Goal: Task Accomplishment & Management: Manage account settings

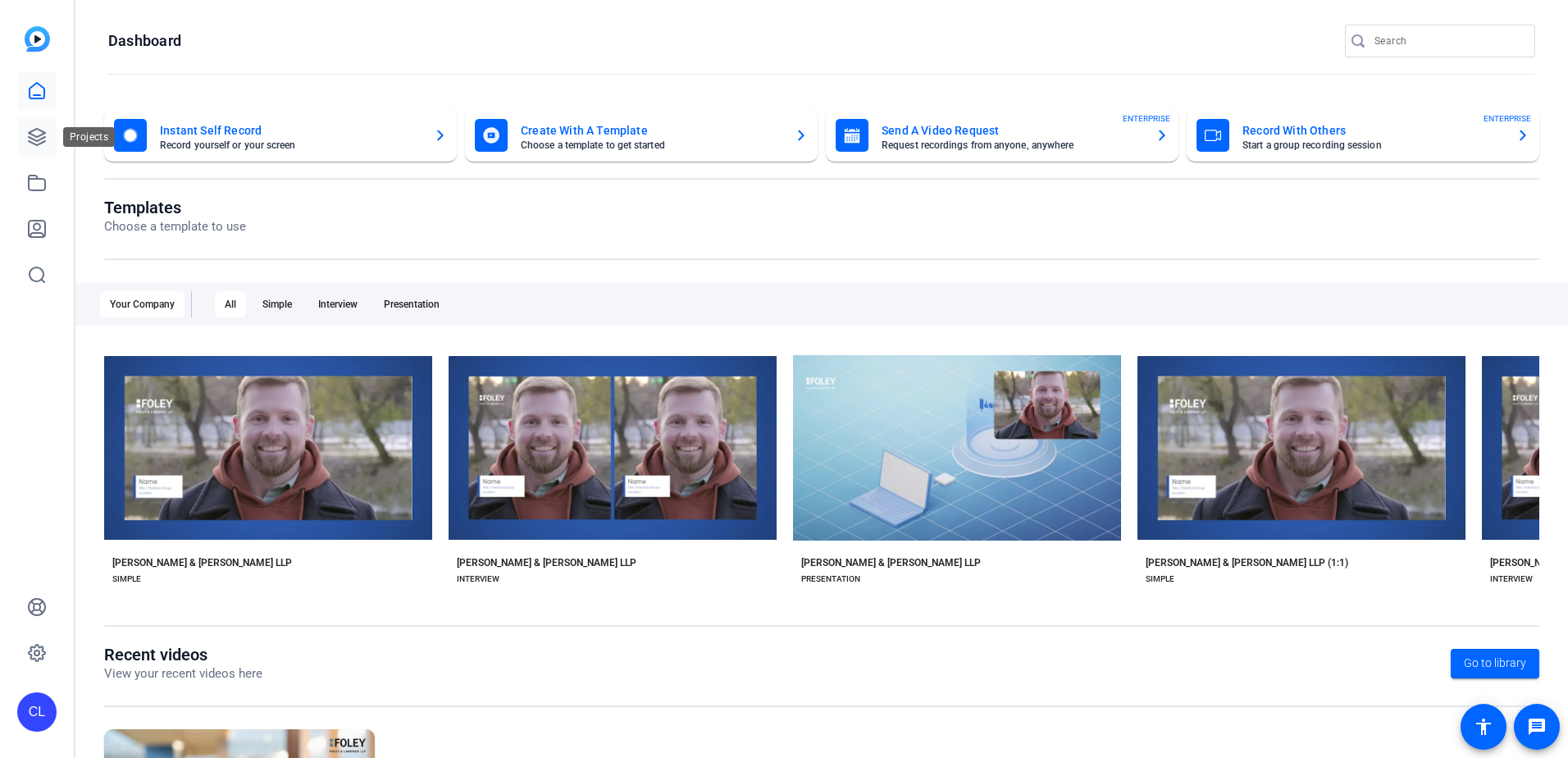
click at [32, 133] on icon at bounding box center [37, 137] width 17 height 17
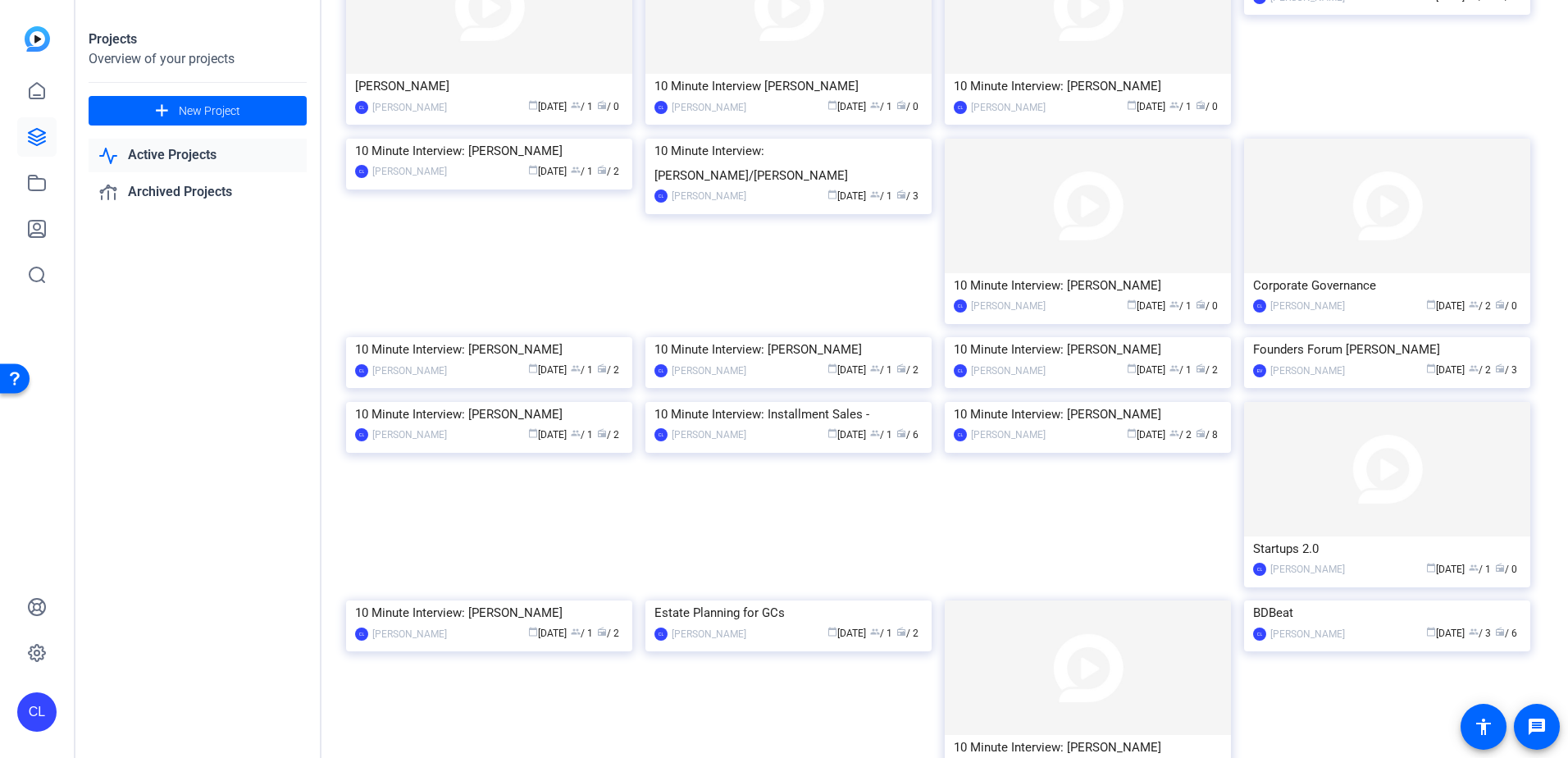
scroll to position [82, 0]
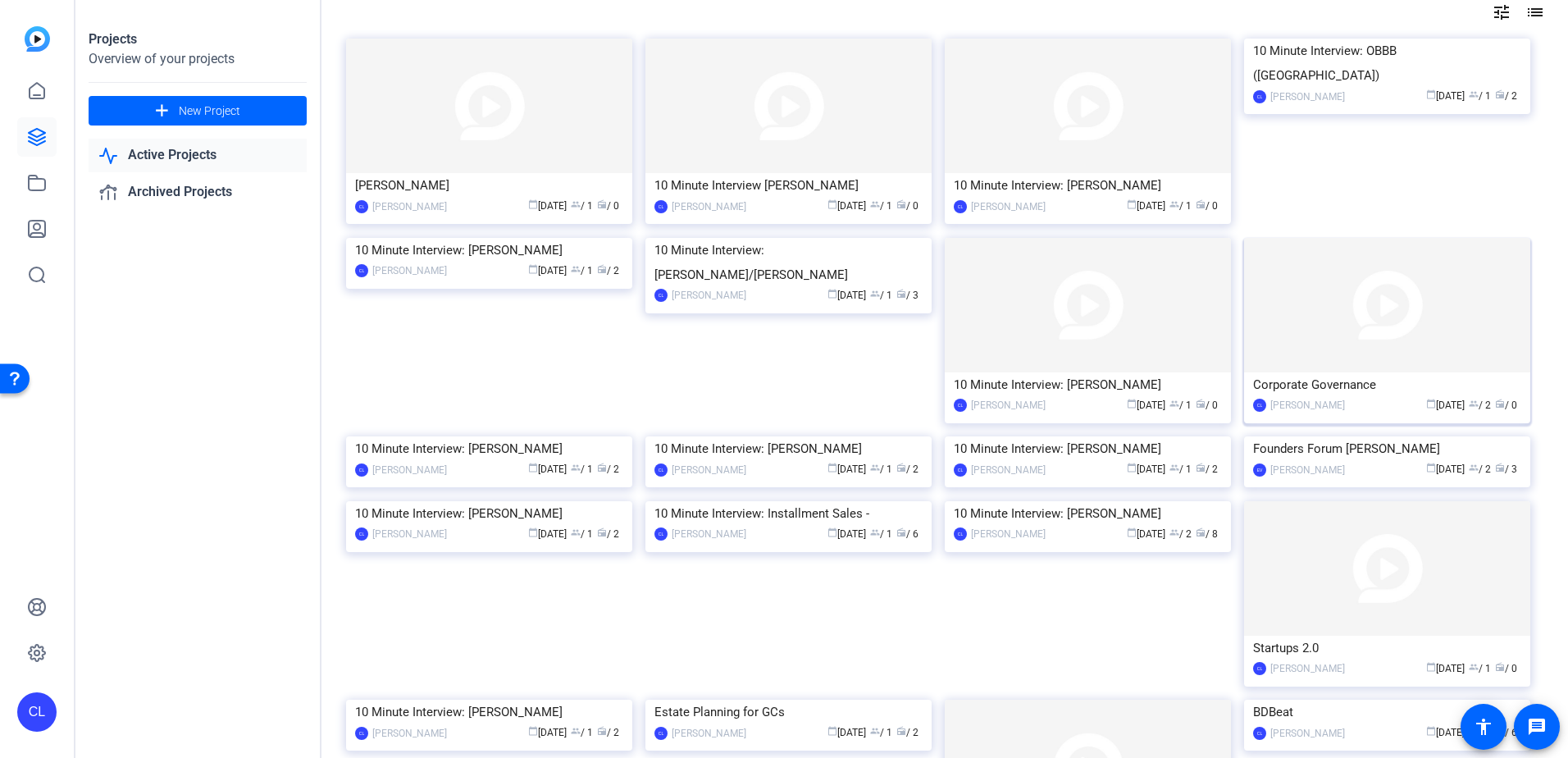
click at [1359, 401] on div "calendar_today [DATE] group / 2 radio / 0" at bounding box center [1437, 406] width 168 height 17
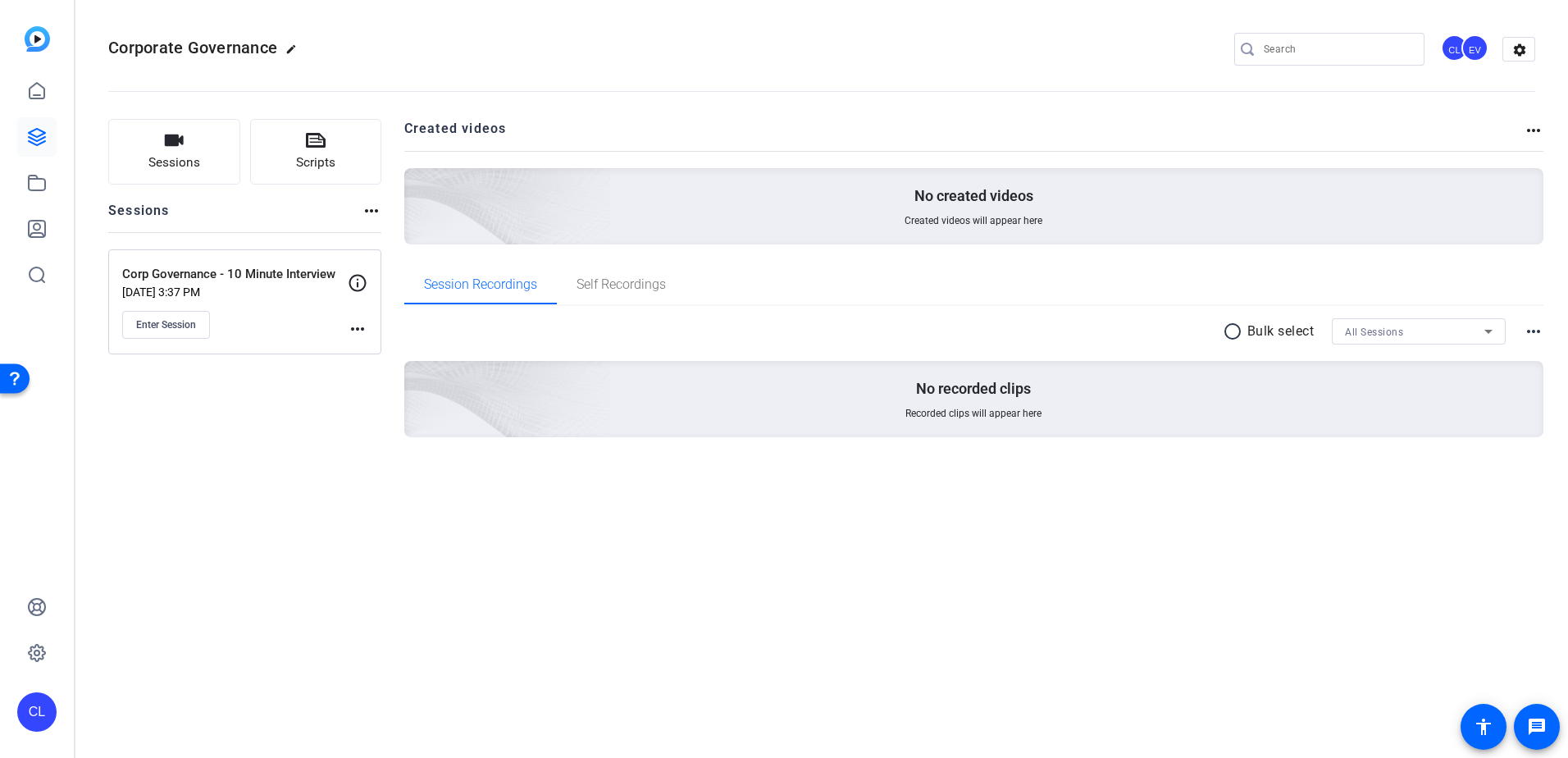
click at [351, 327] on mat-icon "more_horiz" at bounding box center [357, 329] width 20 height 20
click at [370, 352] on span "Edit Session" at bounding box center [398, 353] width 75 height 20
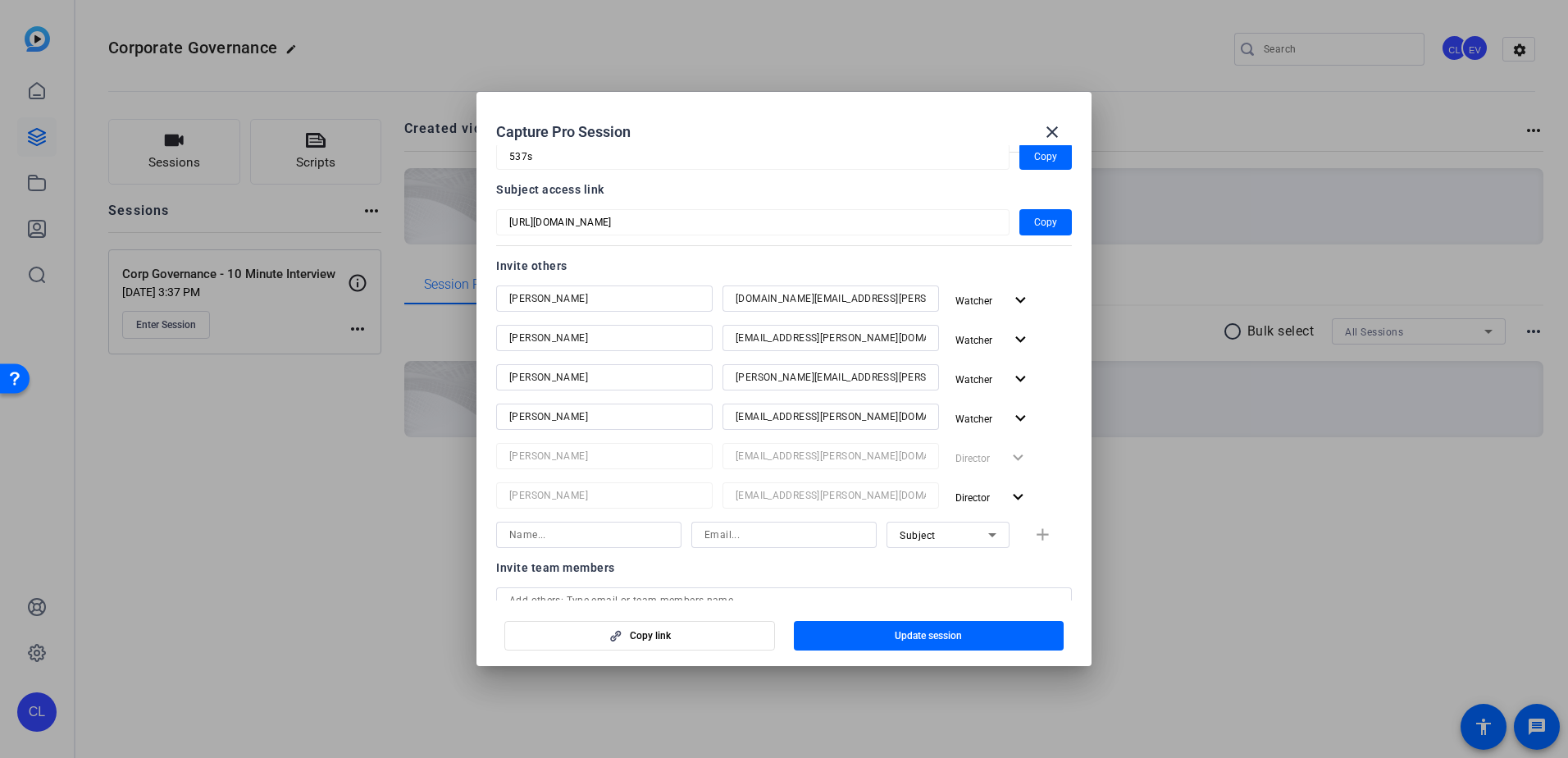
scroll to position [164, 0]
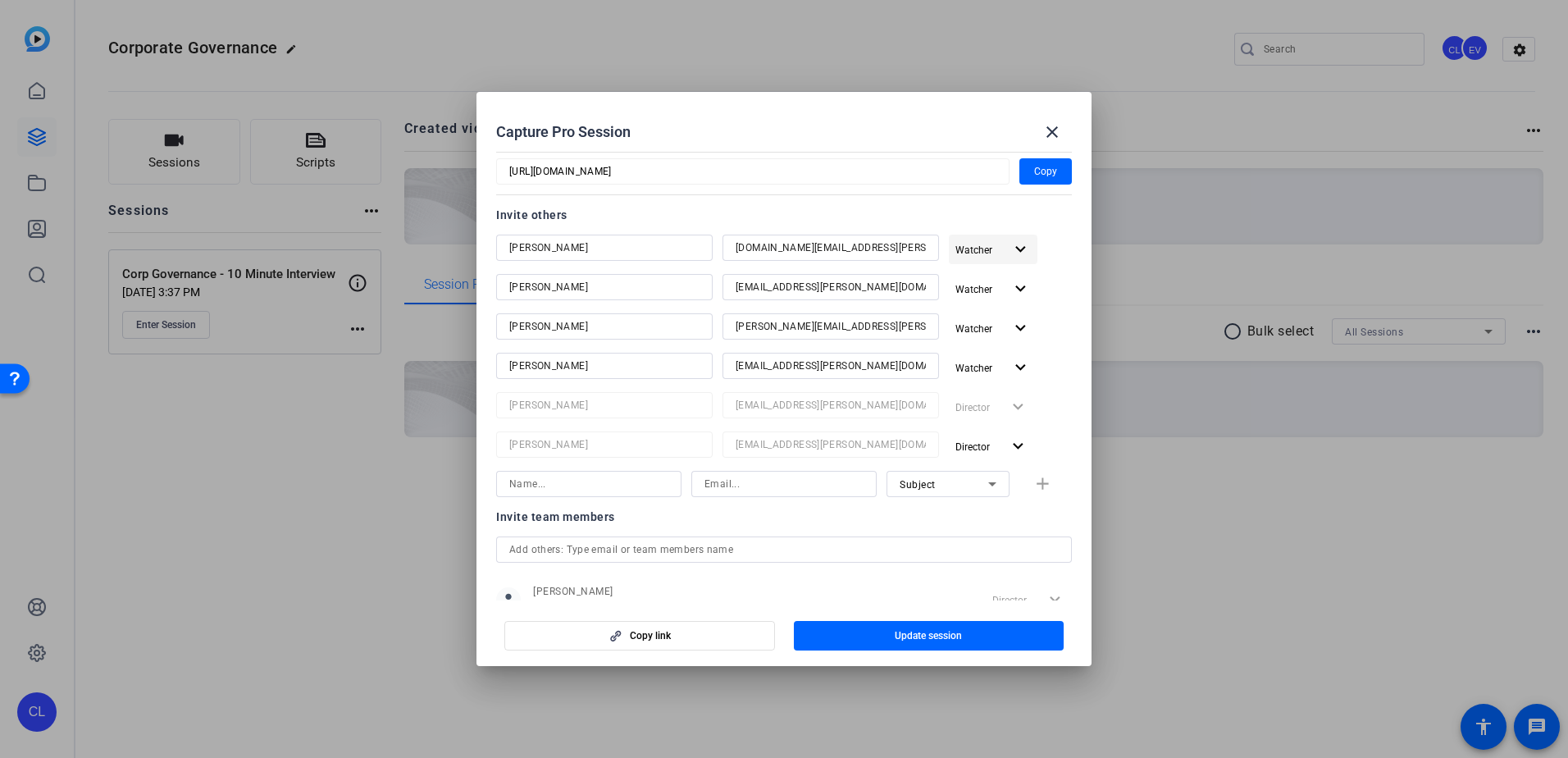
click at [1010, 252] on mat-icon "expand_more" at bounding box center [1020, 250] width 21 height 21
click at [1003, 365] on span "Remove User" at bounding box center [983, 370] width 61 height 12
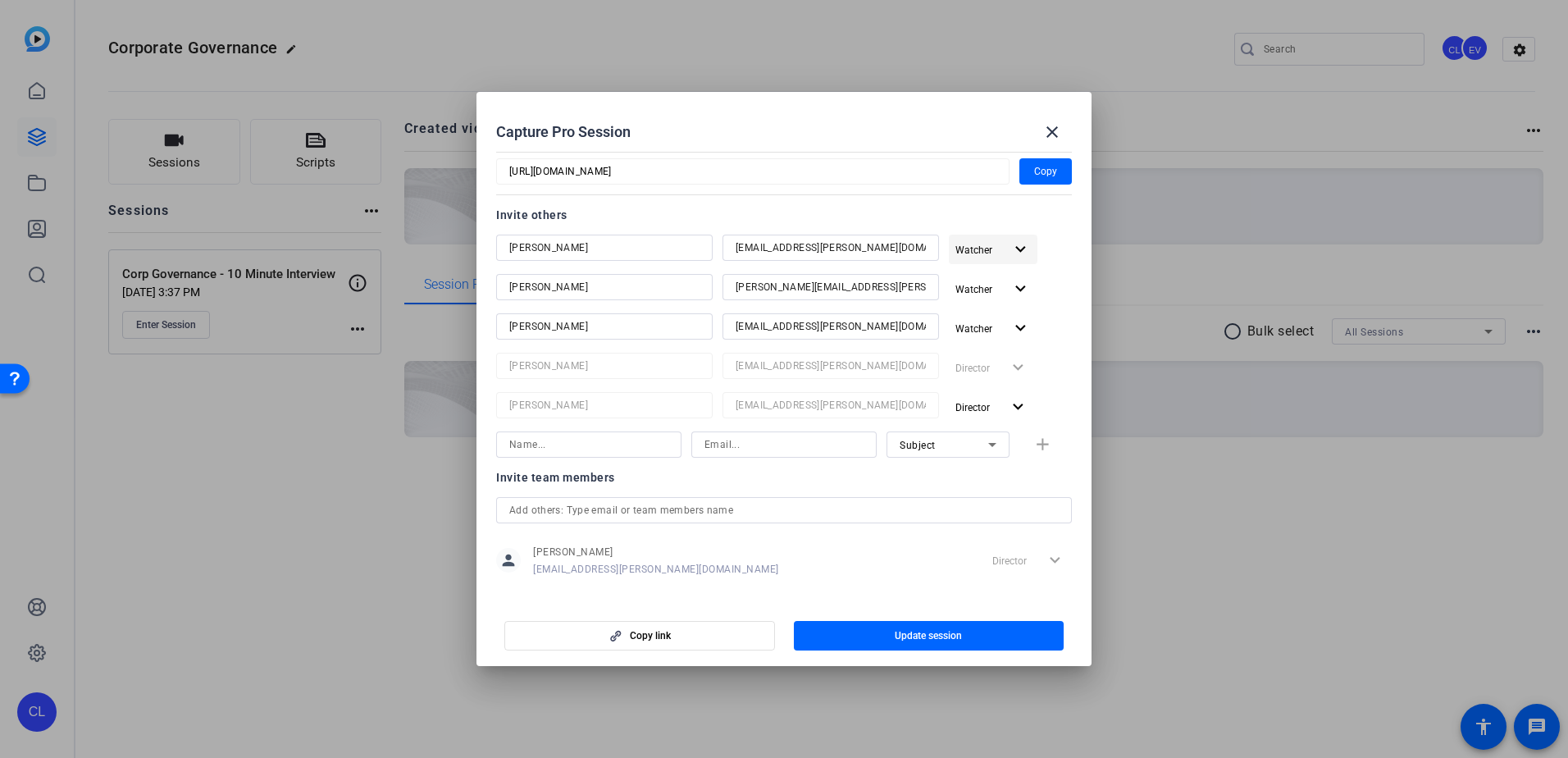
click at [1010, 249] on mat-icon "expand_more" at bounding box center [1020, 250] width 21 height 21
click at [1015, 366] on span "Remove User" at bounding box center [997, 370] width 87 height 20
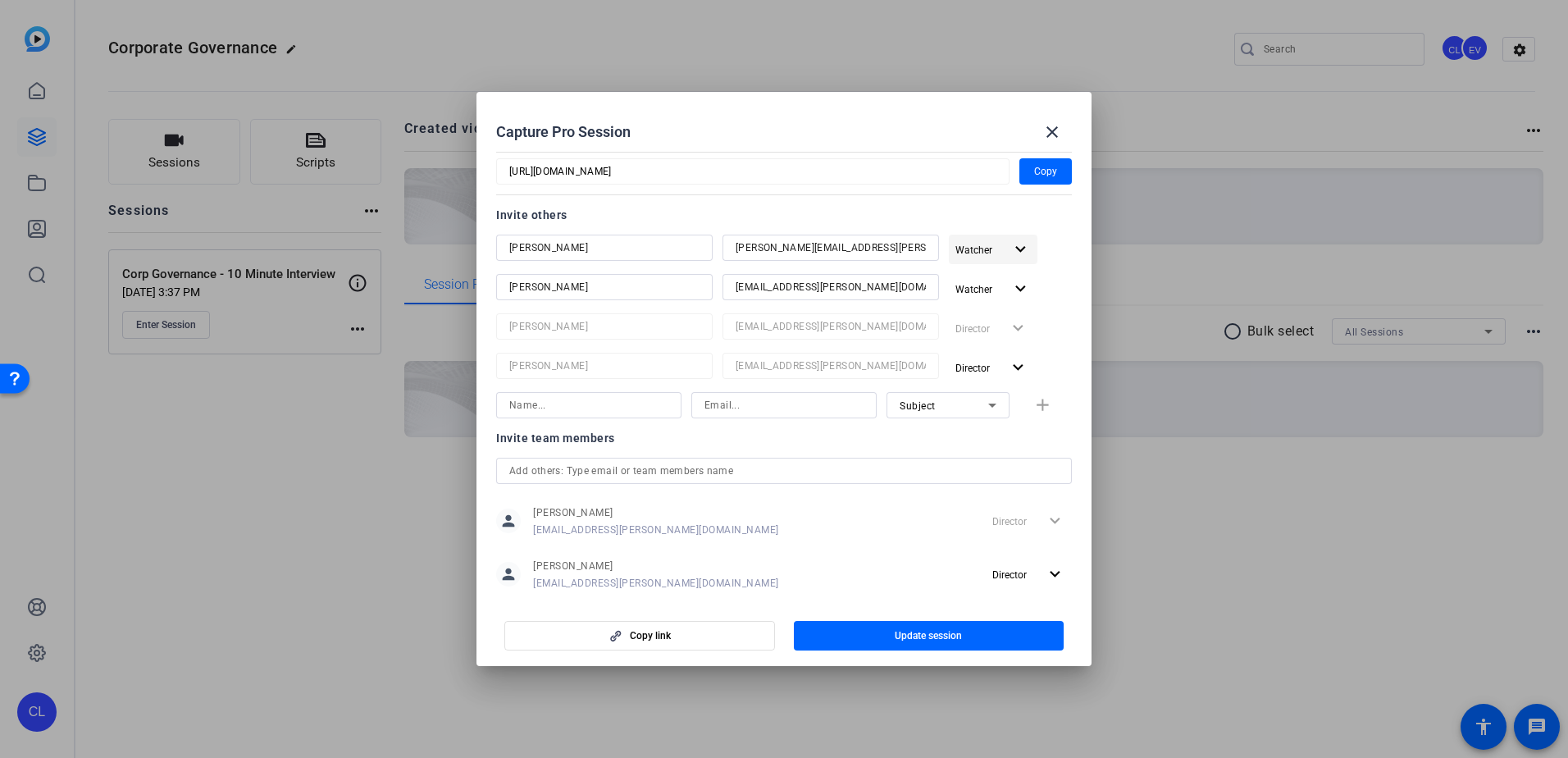
click at [1012, 244] on mat-icon "expand_more" at bounding box center [1020, 250] width 21 height 21
click at [1005, 367] on span "Remove User" at bounding box center [983, 370] width 61 height 12
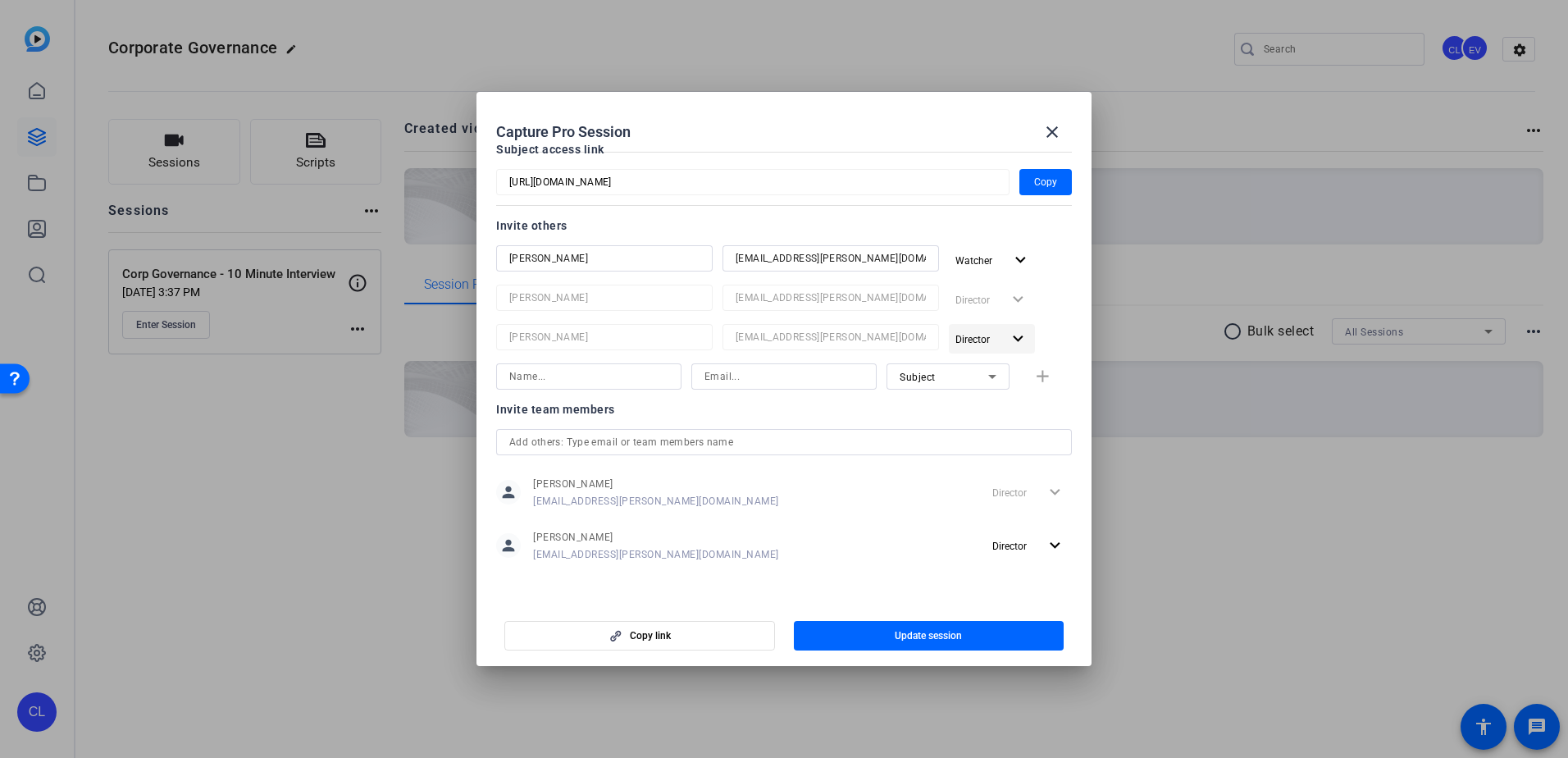
scroll to position [153, 0]
click at [1010, 257] on mat-icon "expand_more" at bounding box center [1020, 260] width 21 height 21
click at [1007, 384] on span "Remove User" at bounding box center [983, 381] width 61 height 12
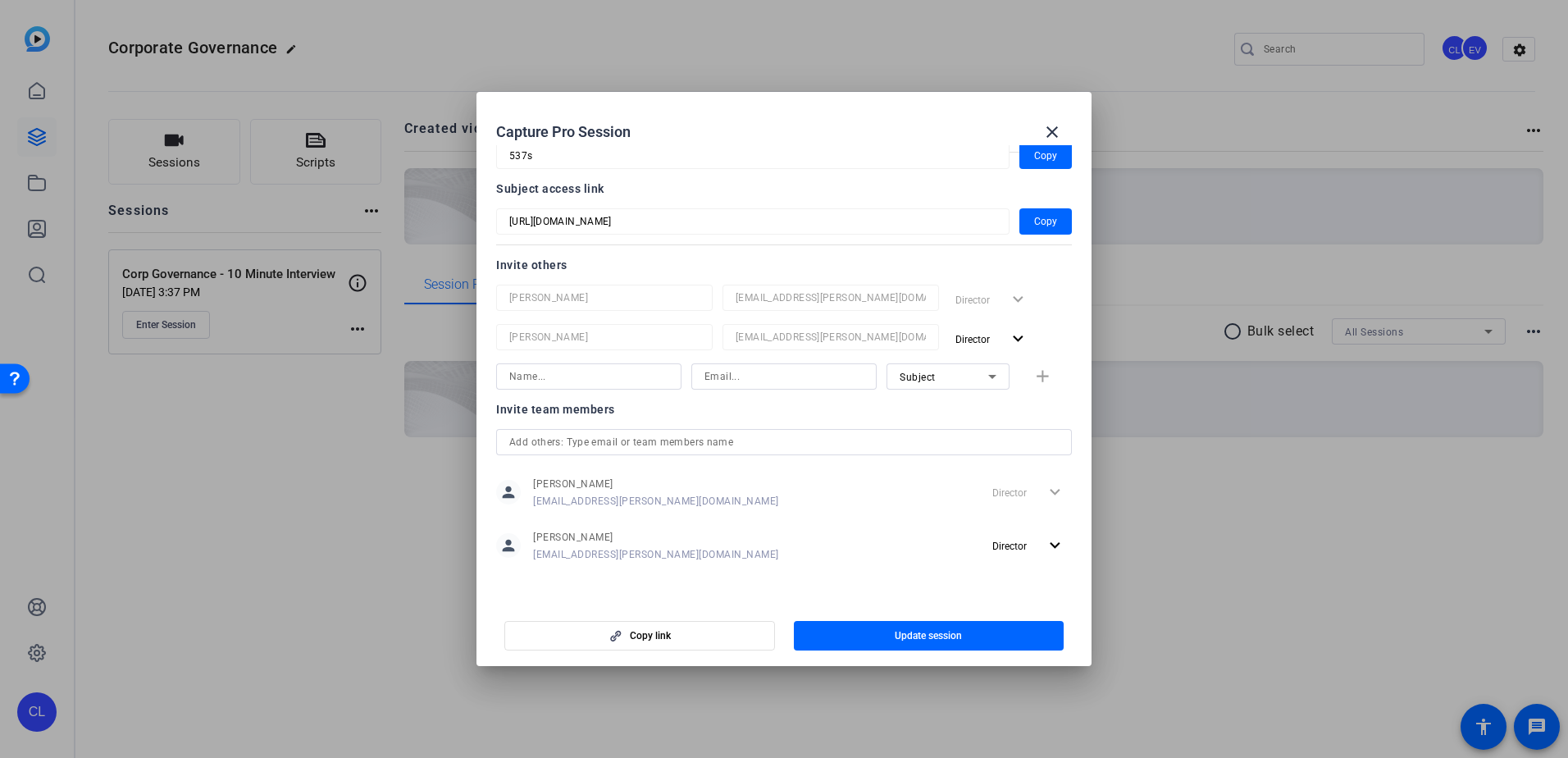
click at [583, 447] on input "text" at bounding box center [784, 442] width 550 height 20
type input "s"
type input "r"
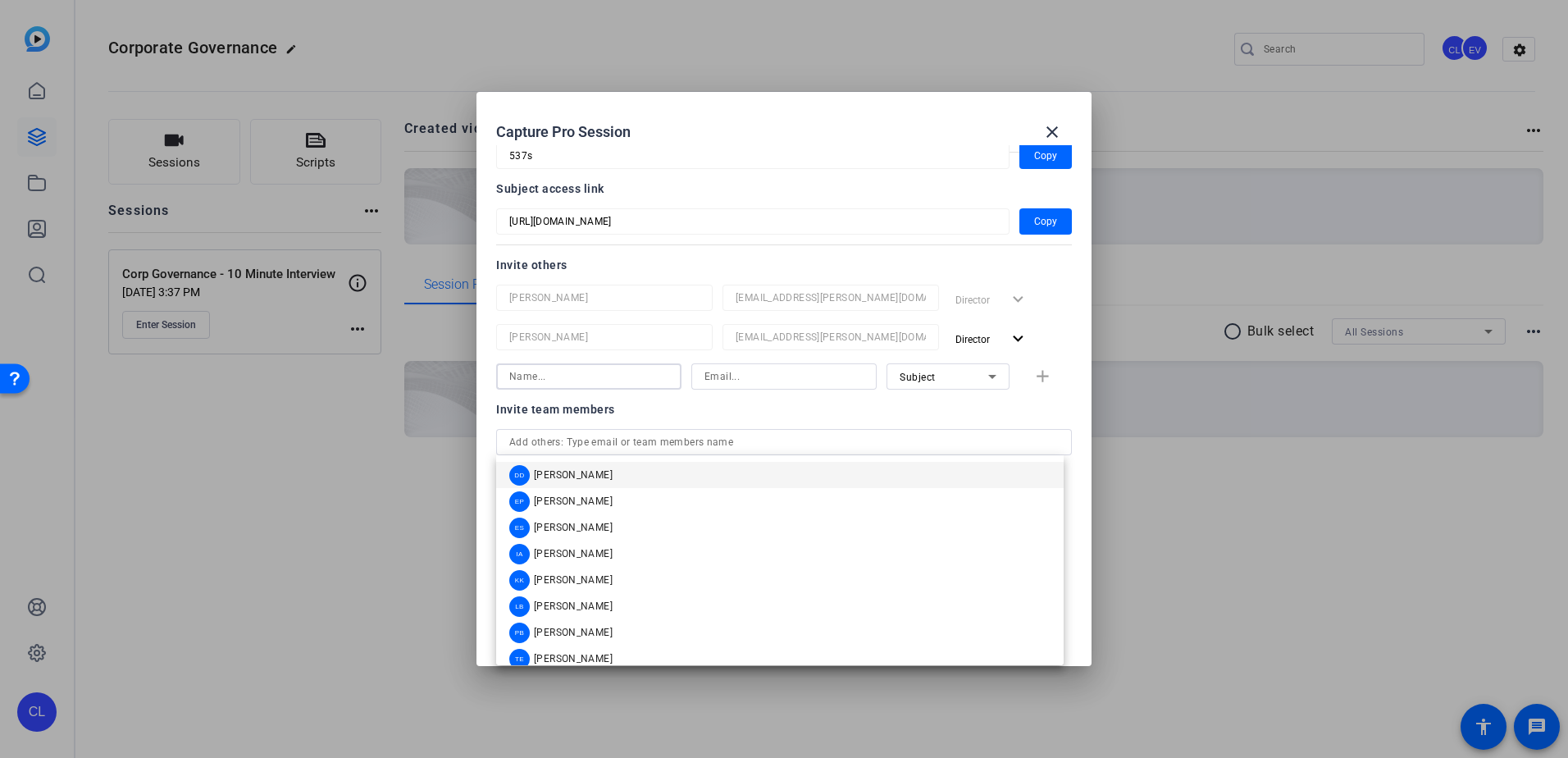
click at [590, 381] on input at bounding box center [588, 377] width 159 height 20
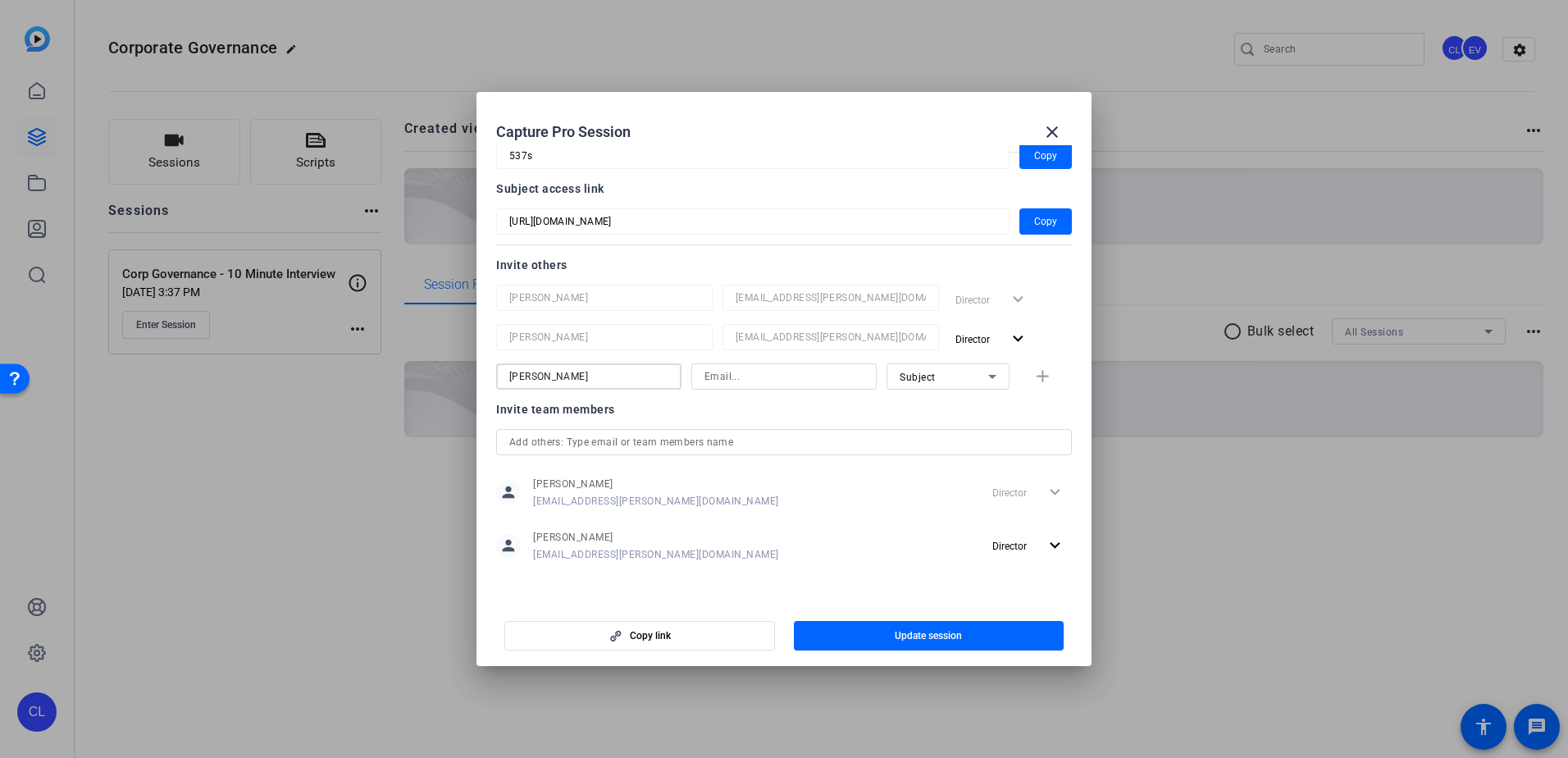
type input "[PERSON_NAME]"
click at [749, 381] on input at bounding box center [784, 377] width 159 height 20
type input "[DOMAIN_NAME][EMAIL_ADDRESS][PERSON_NAME][PERSON_NAME][DOMAIN_NAME]"
click at [984, 371] on icon at bounding box center [993, 377] width 20 height 20
click at [954, 431] on mat-option "Watcher" at bounding box center [940, 436] width 123 height 27
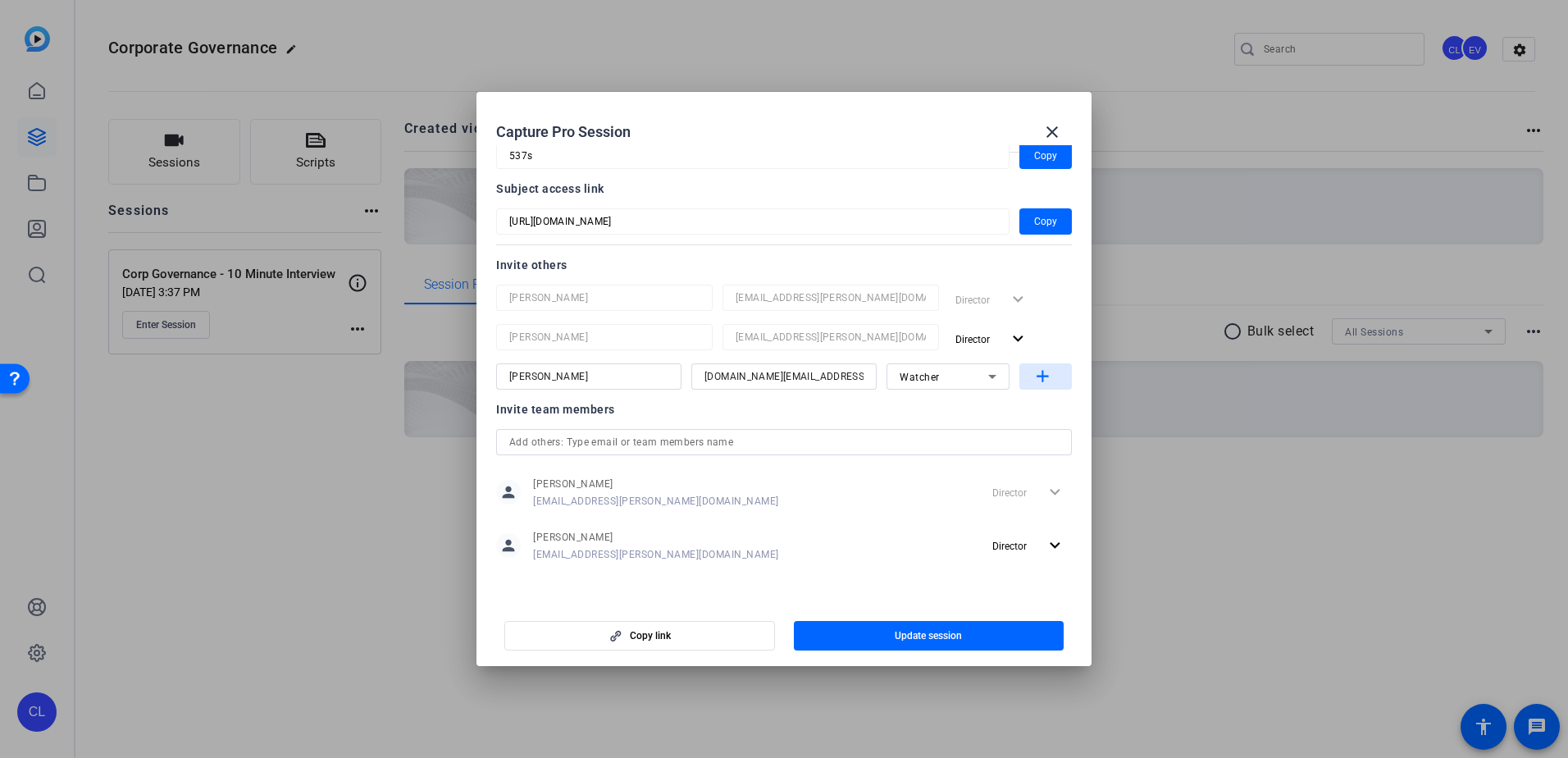
click at [1033, 381] on mat-icon "add" at bounding box center [1043, 377] width 21 height 21
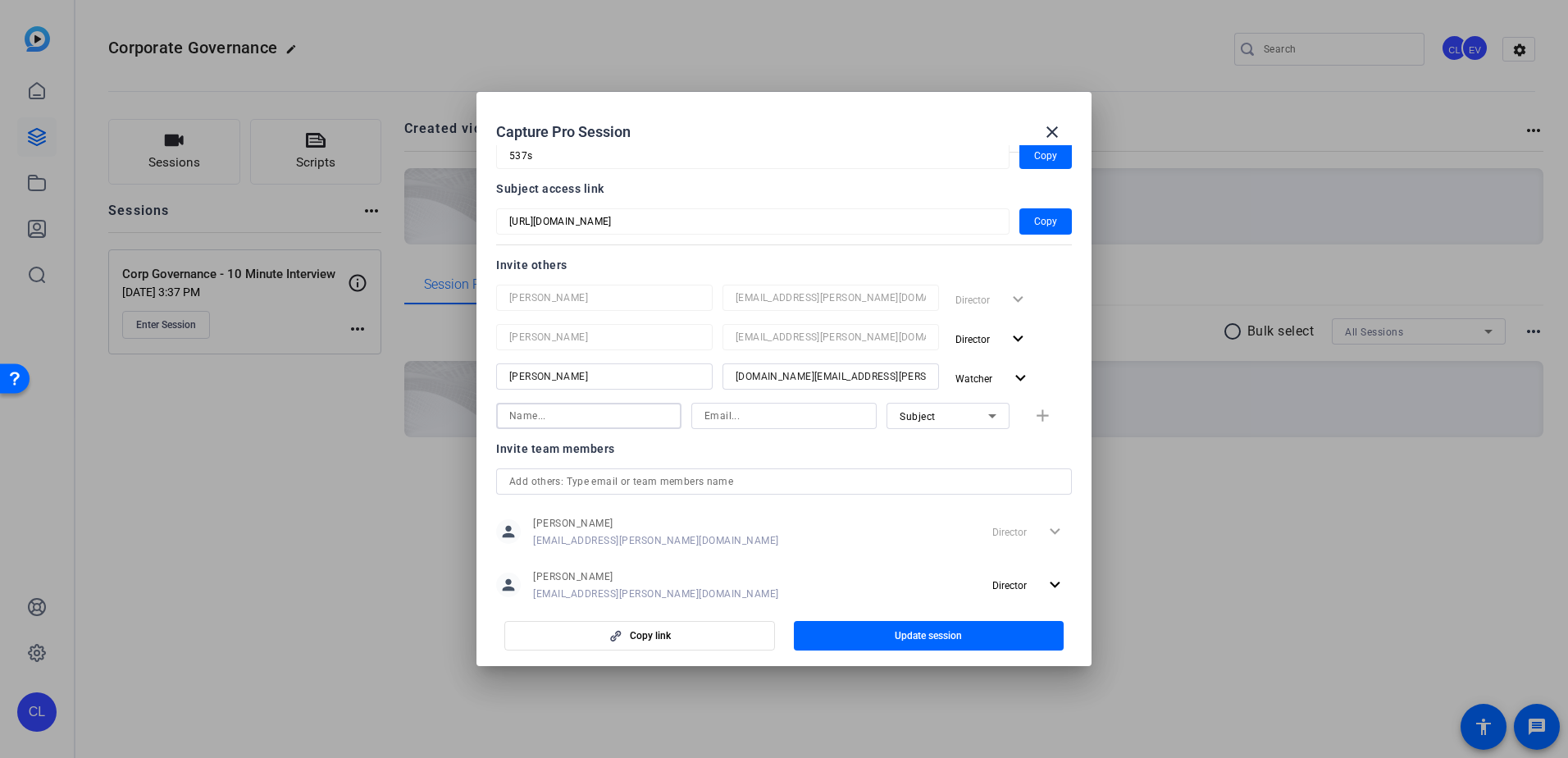
click at [617, 414] on input at bounding box center [588, 416] width 159 height 20
type input "[PERSON_NAME]"
click at [751, 408] on input at bounding box center [784, 416] width 159 height 20
type input "[EMAIL_ADDRESS][PERSON_NAME][DOMAIN_NAME]"
click at [965, 415] on div "Subject" at bounding box center [943, 416] width 88 height 21
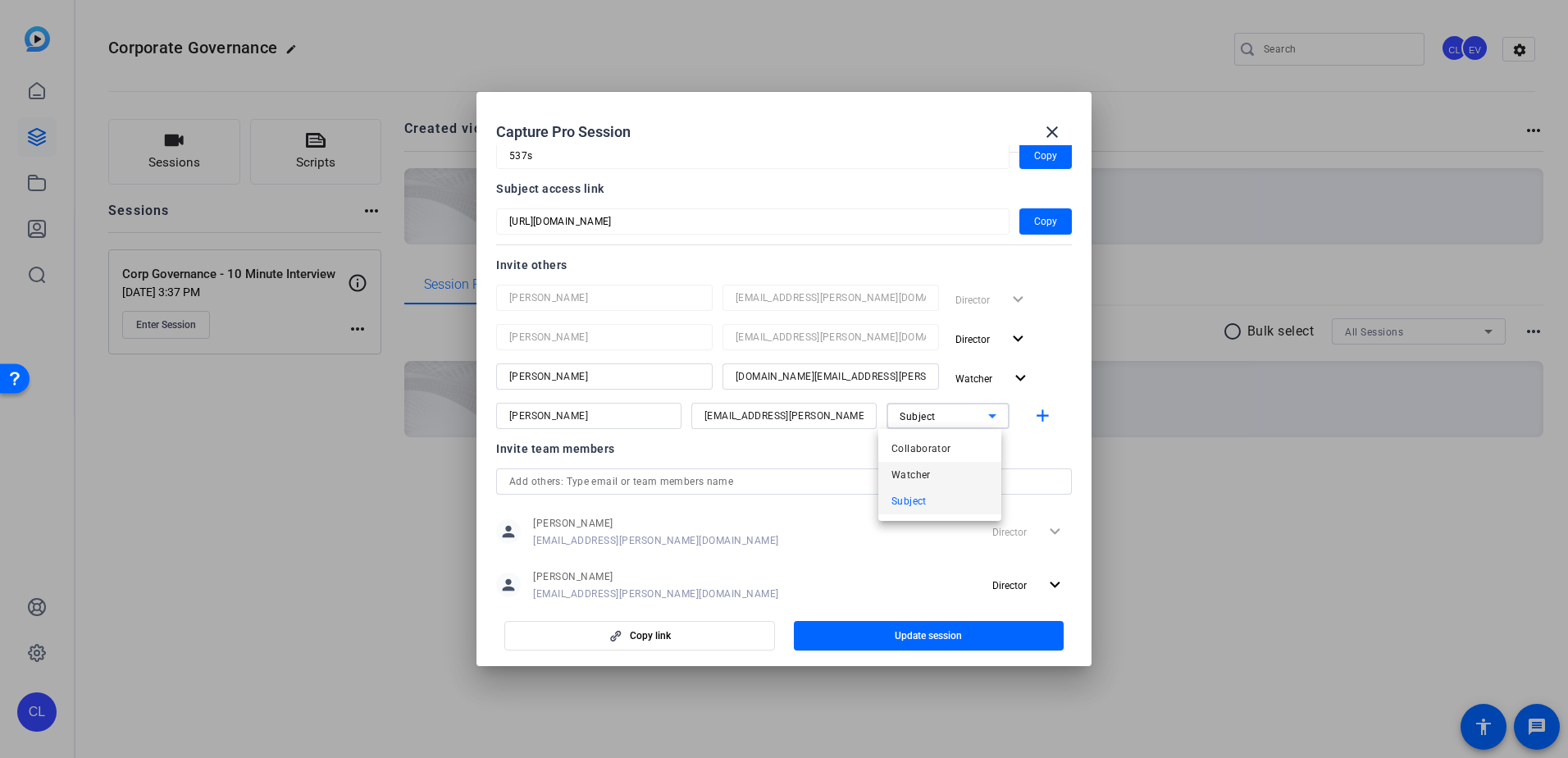
click at [943, 476] on mat-option "Watcher" at bounding box center [940, 475] width 123 height 27
click at [1033, 416] on mat-icon "add" at bounding box center [1043, 416] width 21 height 21
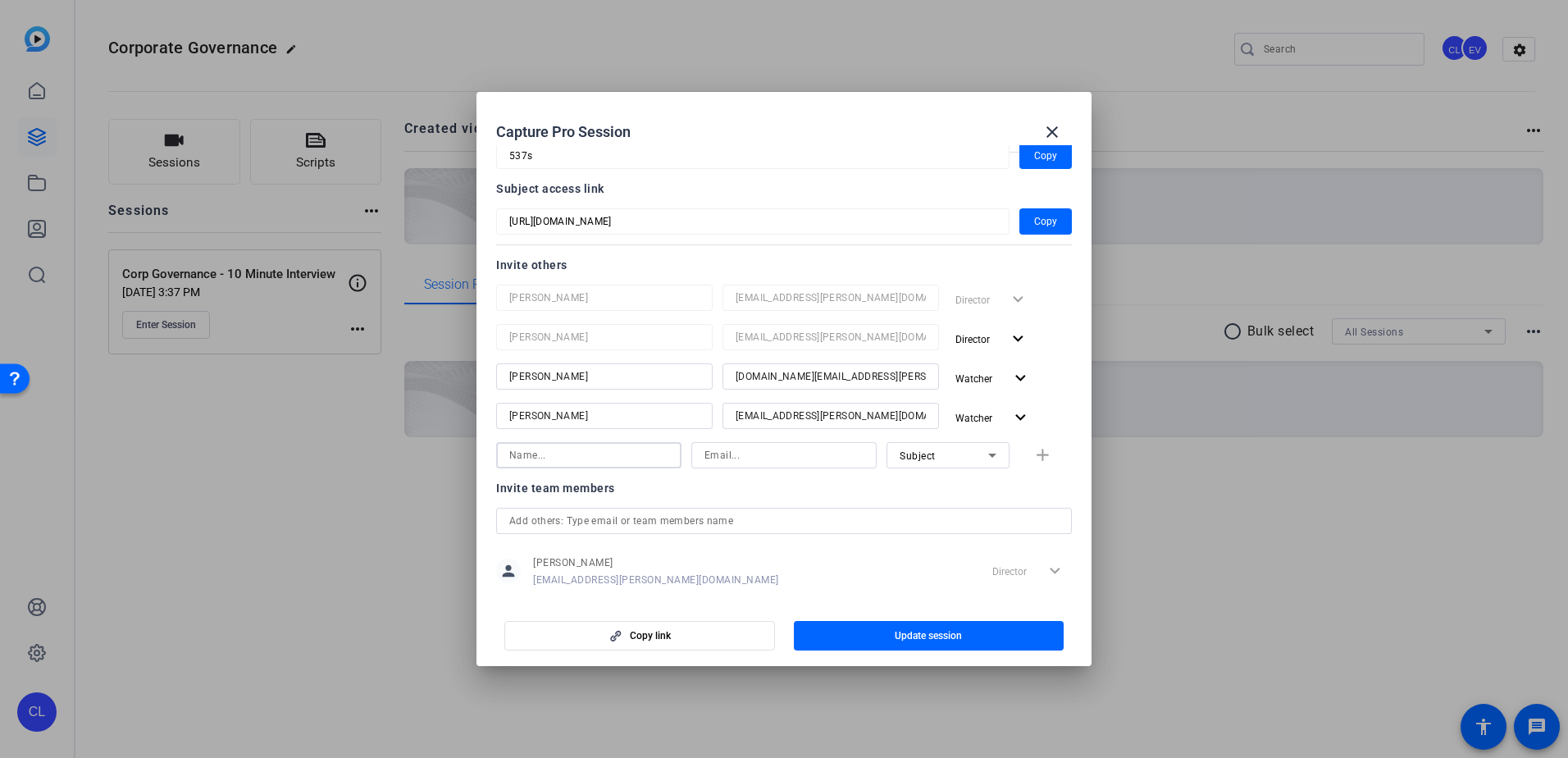
click at [627, 451] on input at bounding box center [588, 456] width 159 height 20
type input "[PERSON_NAME]"
click at [736, 456] on input at bounding box center [784, 456] width 159 height 20
type input "[DOMAIN_NAME][EMAIL_ADDRESS][PERSON_NAME][PERSON_NAME][DOMAIN_NAME]"
click at [983, 461] on icon at bounding box center [993, 456] width 20 height 20
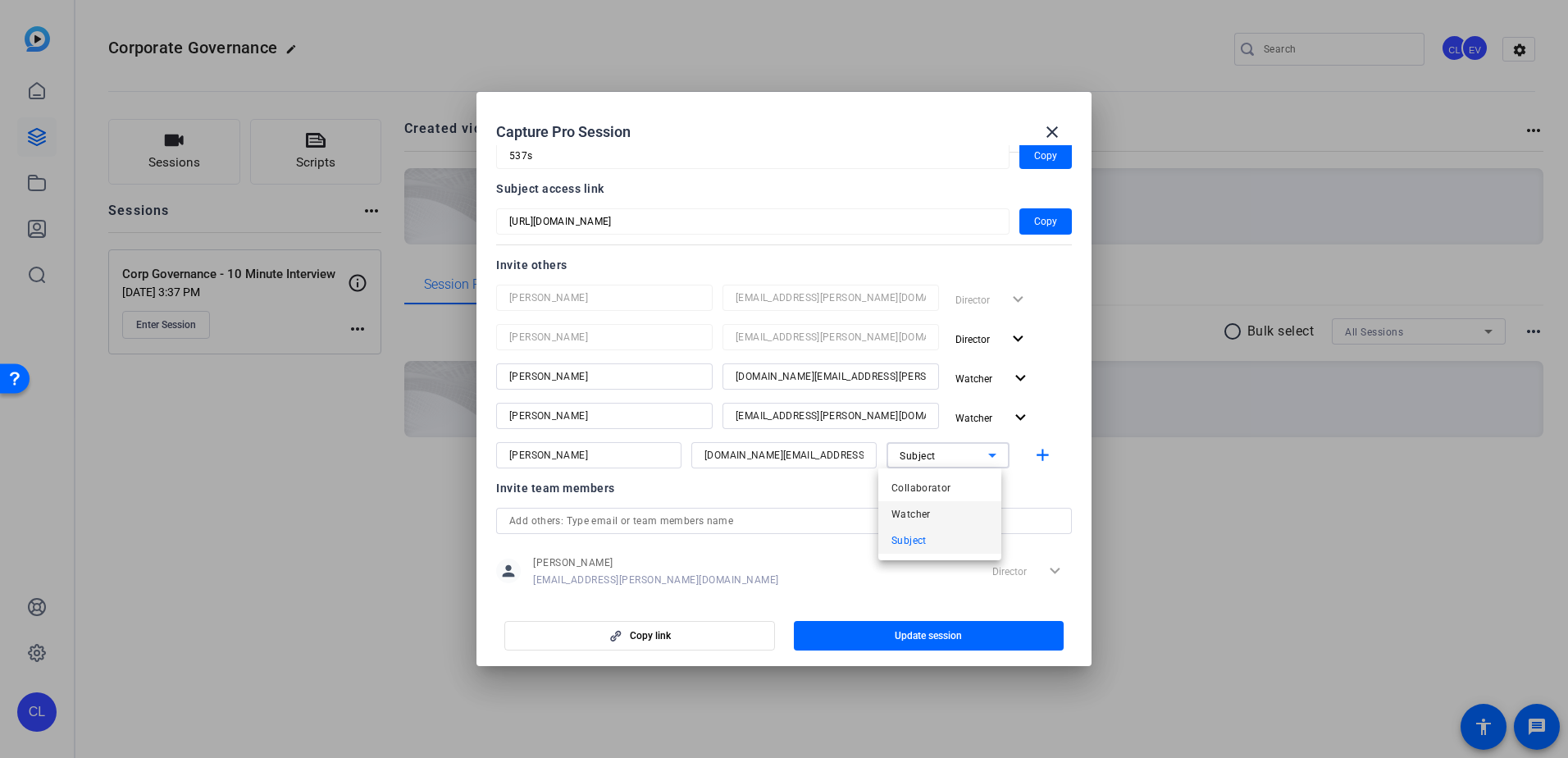
click at [968, 506] on mat-option "Watcher" at bounding box center [940, 515] width 123 height 27
click at [1033, 455] on mat-icon "add" at bounding box center [1043, 456] width 21 height 21
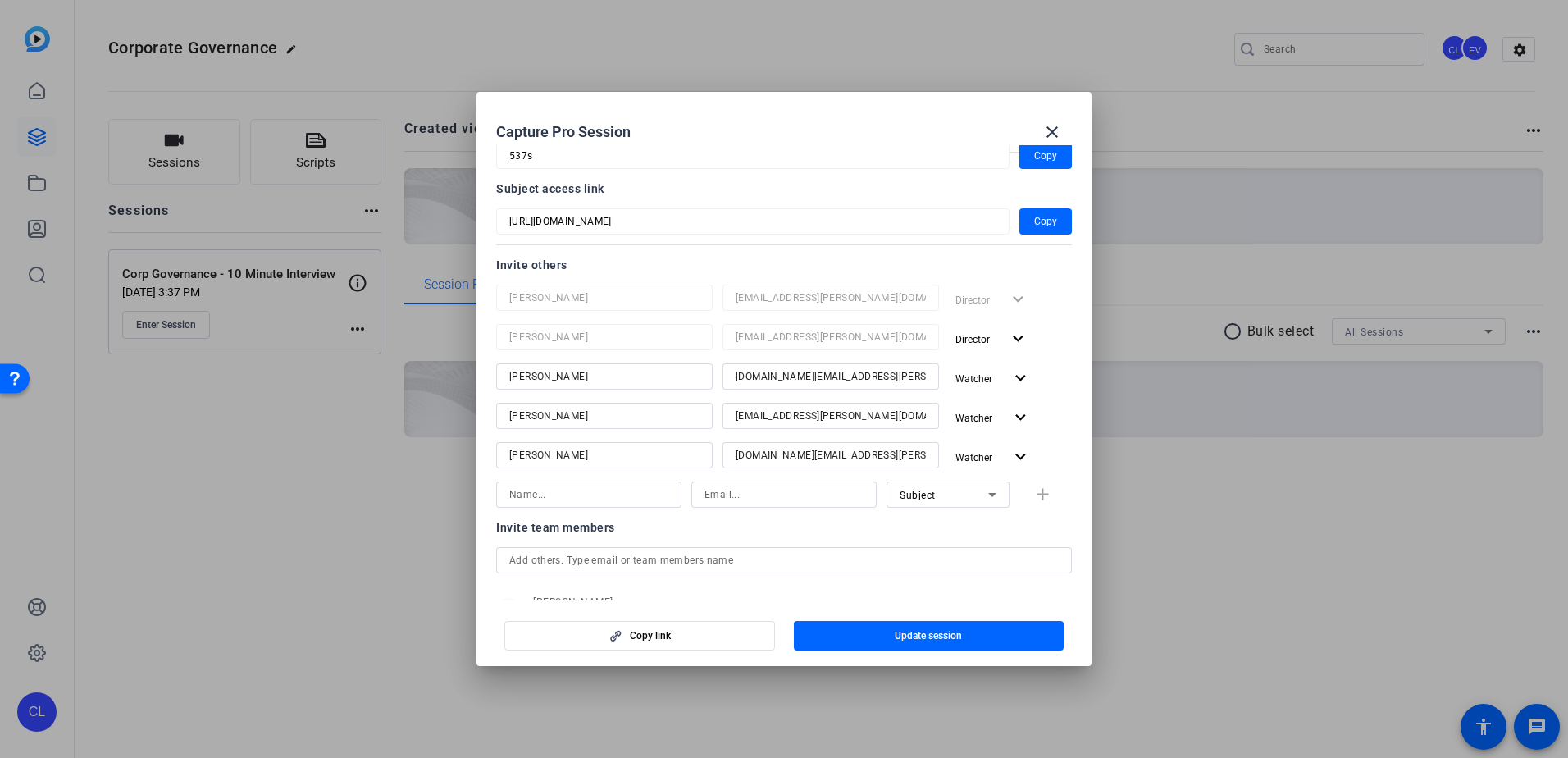
click at [601, 495] on input at bounding box center [588, 495] width 159 height 20
type input "[PERSON_NAME]"
click at [717, 488] on input at bounding box center [784, 495] width 159 height 20
type input "[DOMAIN_NAME][EMAIL_ADDRESS][PERSON_NAME][PERSON_NAME][DOMAIN_NAME]"
click at [996, 492] on div "Subject" at bounding box center [948, 495] width 123 height 27
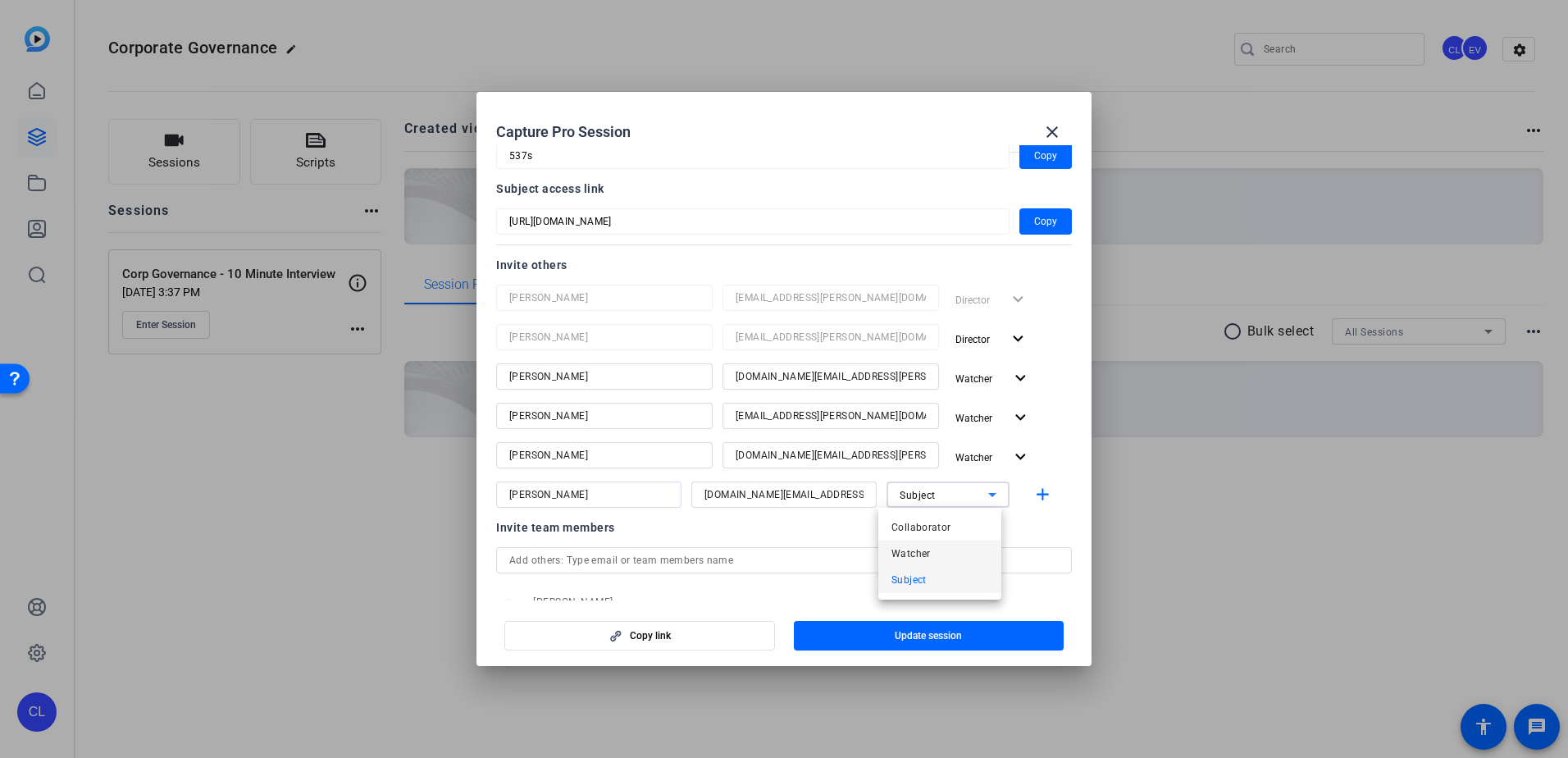
click at [965, 545] on mat-option "Watcher" at bounding box center [940, 554] width 123 height 27
click at [1035, 492] on mat-icon "add" at bounding box center [1043, 495] width 21 height 21
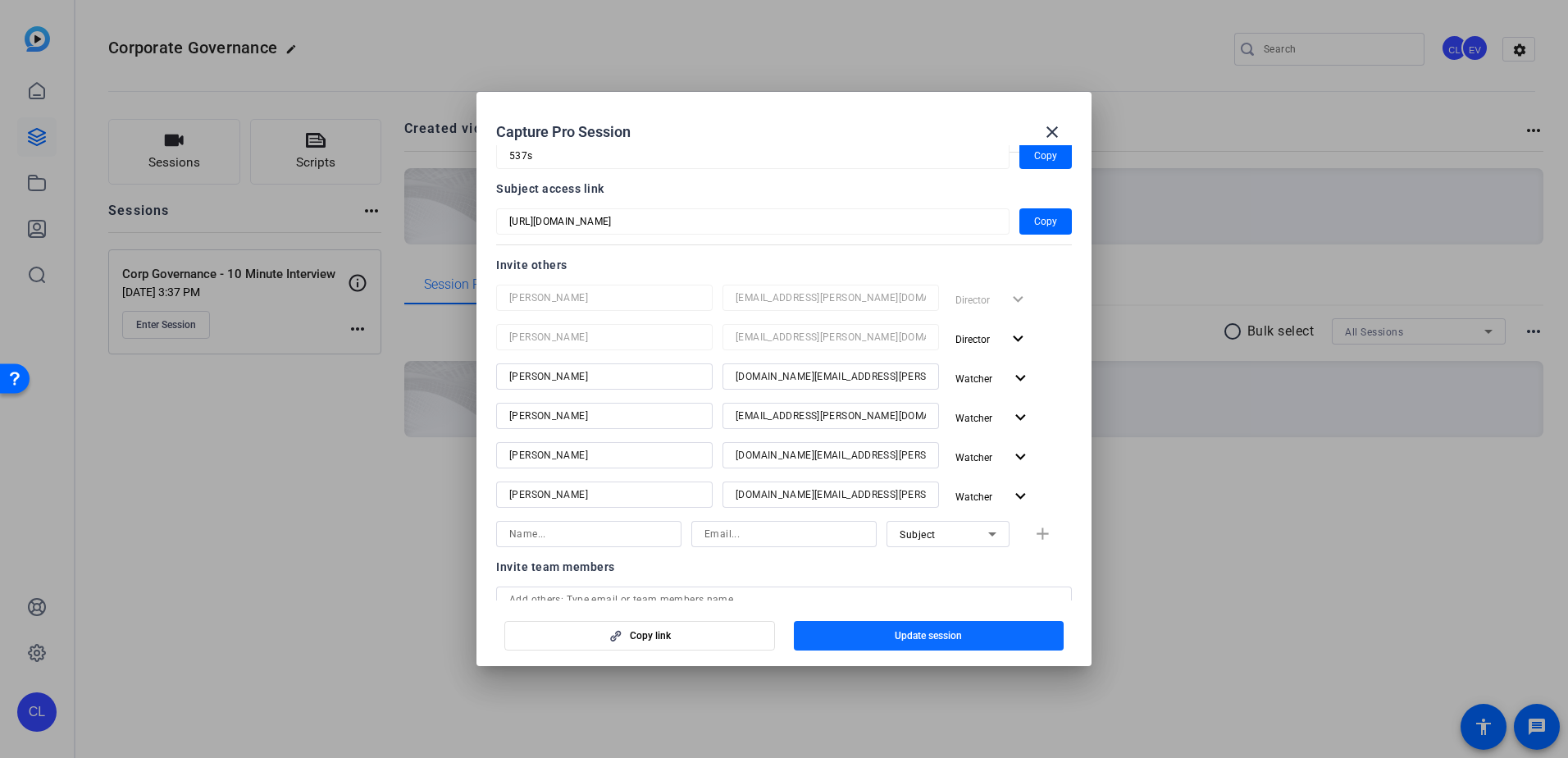
click at [909, 634] on span "Update session" at bounding box center [928, 636] width 67 height 13
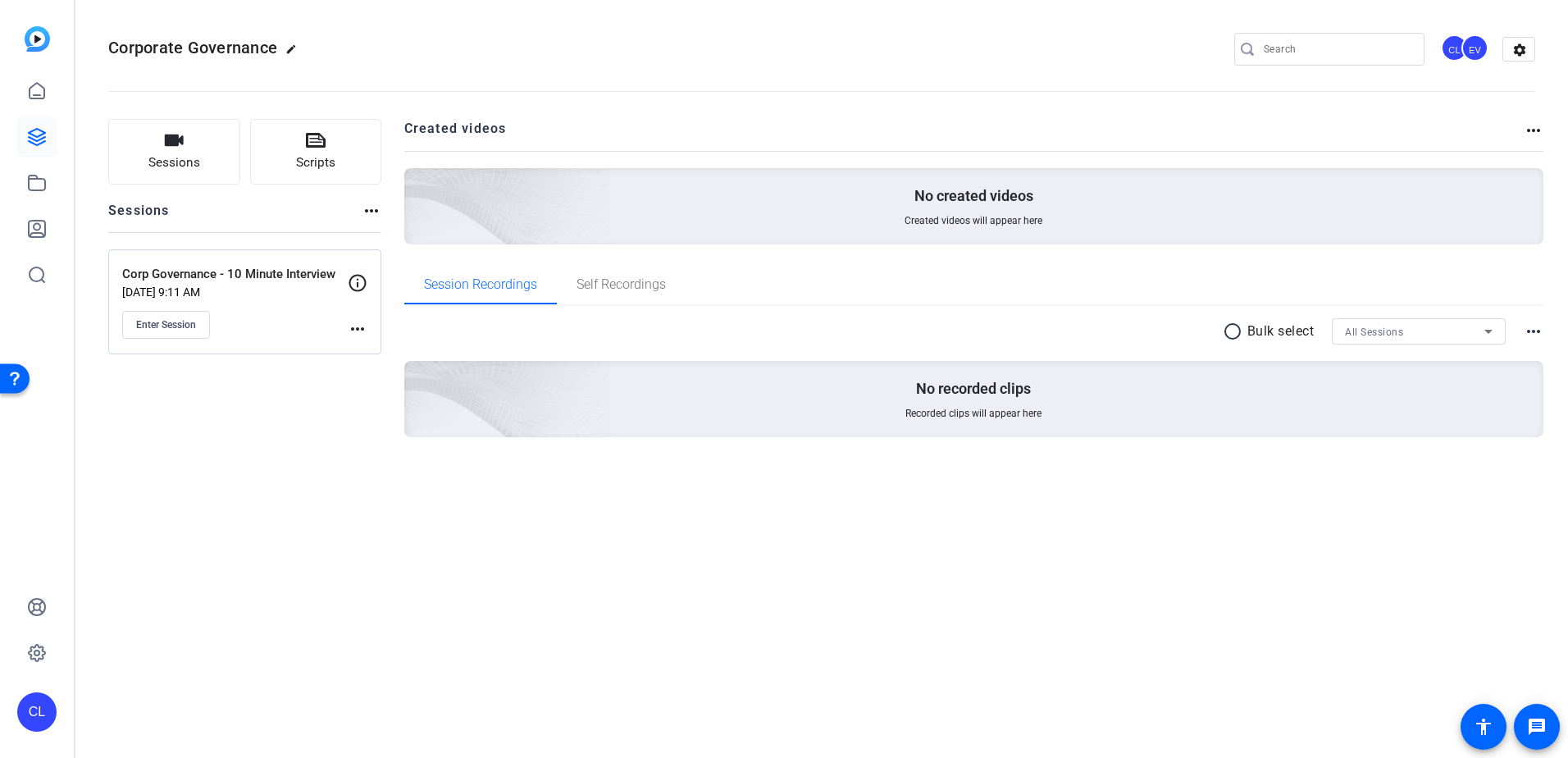
click at [360, 332] on mat-icon "more_horiz" at bounding box center [357, 329] width 20 height 20
click at [365, 352] on span "Edit Session" at bounding box center [398, 353] width 75 height 20
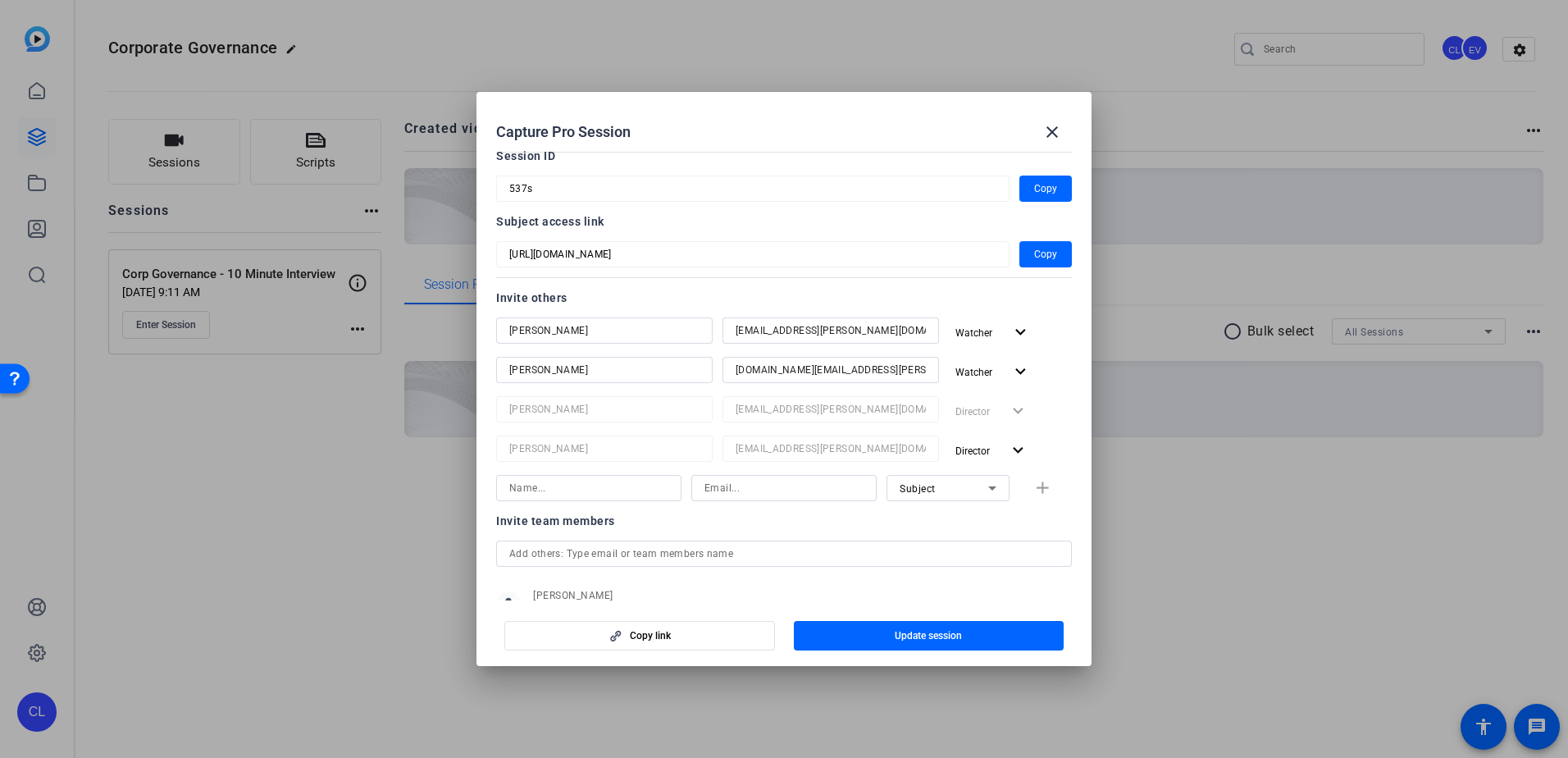
scroll to position [82, 0]
click at [585, 486] on input at bounding box center [588, 487] width 159 height 20
type input "[PERSON_NAME]"
click at [764, 481] on input at bounding box center [784, 487] width 159 height 20
type input "[DOMAIN_NAME][EMAIL_ADDRESS][PERSON_NAME][PERSON_NAME][DOMAIN_NAME]"
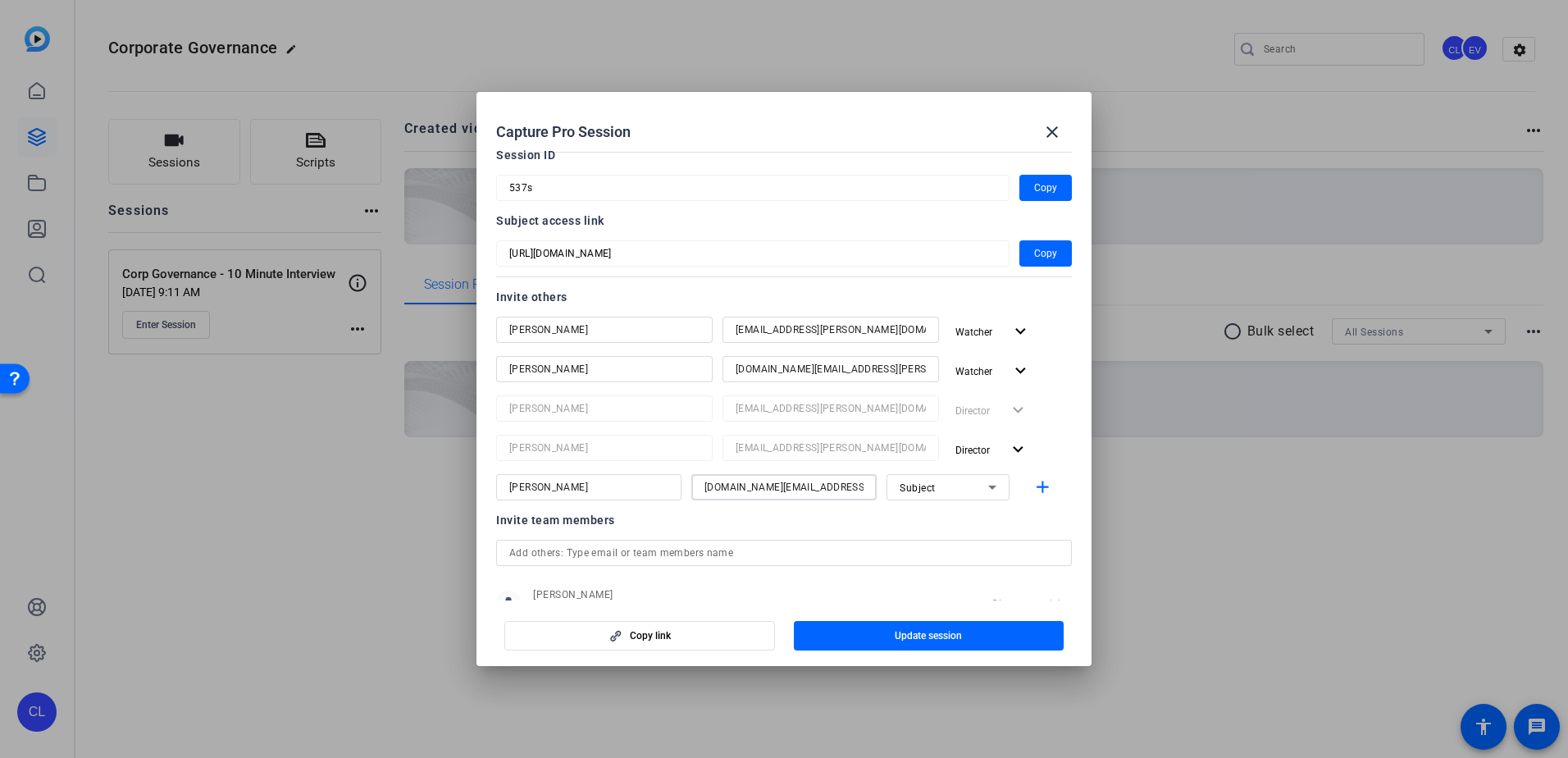
click at [990, 486] on icon at bounding box center [993, 487] width 20 height 20
click at [964, 541] on mat-option "Watcher" at bounding box center [940, 546] width 123 height 27
click at [1033, 489] on mat-icon "add" at bounding box center [1043, 487] width 21 height 21
click at [631, 516] on div at bounding box center [588, 526] width 159 height 27
click at [629, 522] on input at bounding box center [588, 526] width 159 height 20
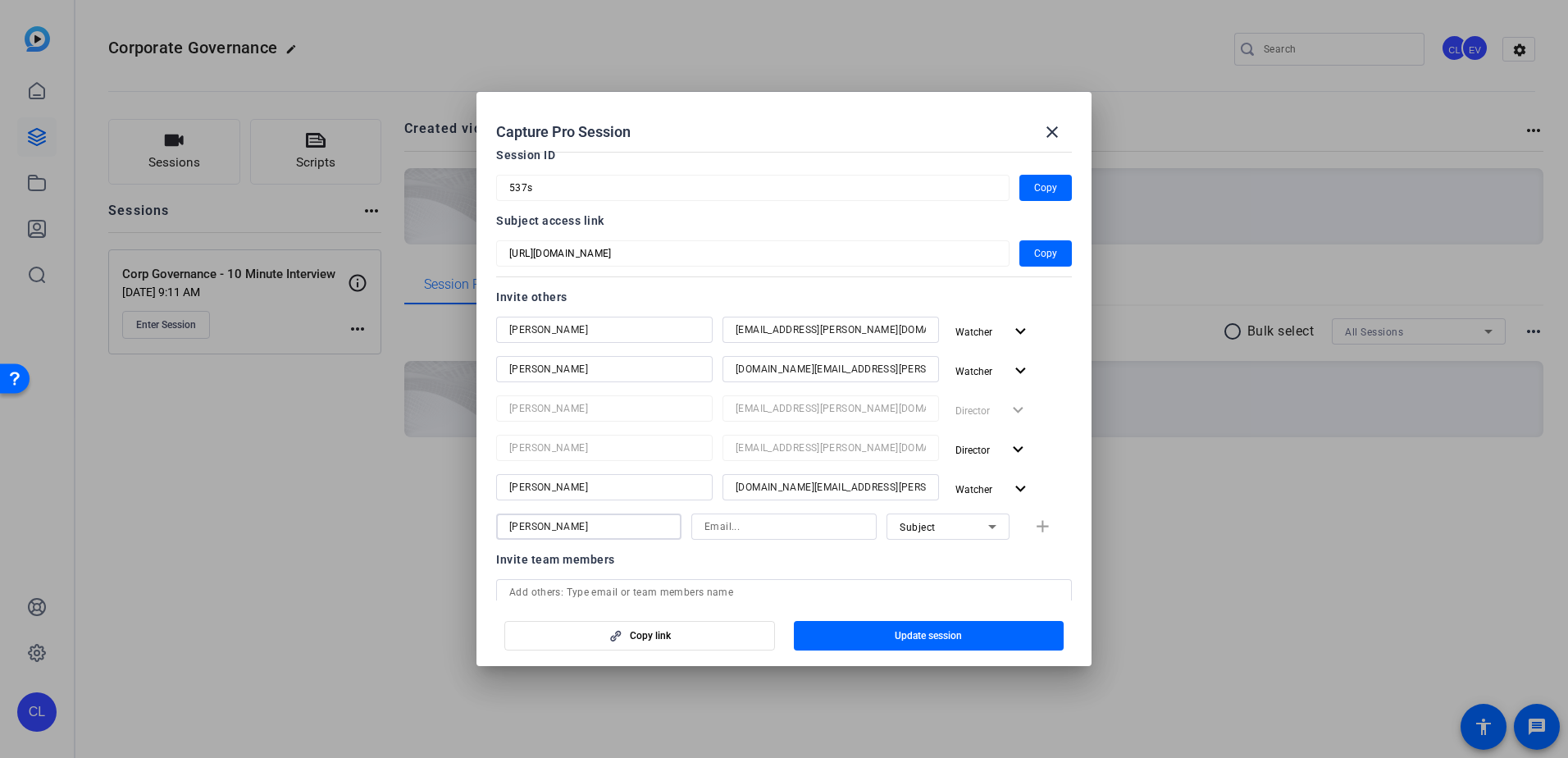
type input "[PERSON_NAME]"
click at [799, 524] on input at bounding box center [784, 526] width 159 height 20
type input "[DOMAIN_NAME][EMAIL_ADDRESS][PERSON_NAME][PERSON_NAME][DOMAIN_NAME]"
click at [955, 527] on div "Subject" at bounding box center [943, 526] width 88 height 21
click at [942, 576] on mat-option "Watcher" at bounding box center [940, 586] width 123 height 27
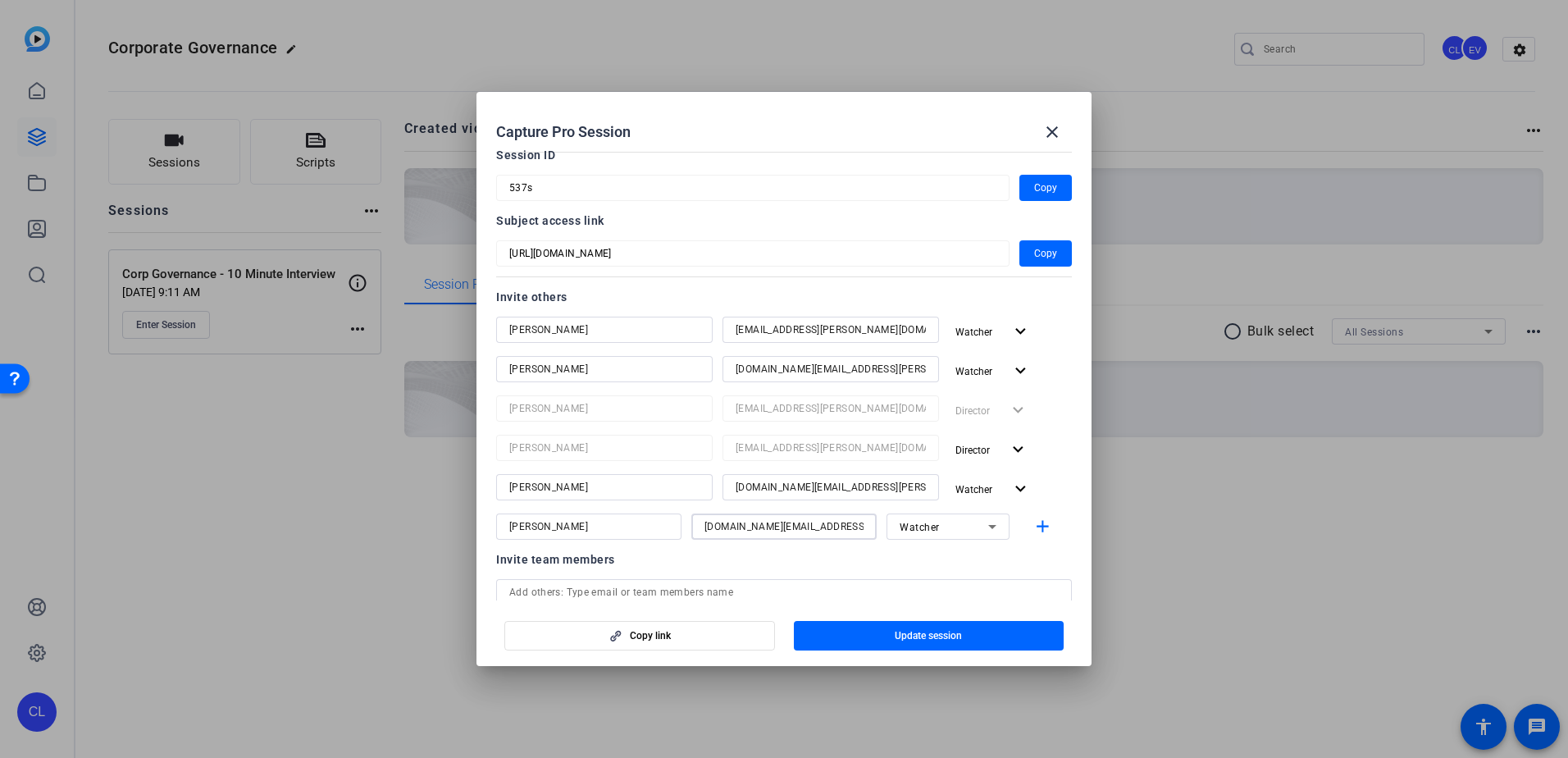
click at [833, 526] on input "[DOMAIN_NAME][EMAIL_ADDRESS][PERSON_NAME][PERSON_NAME][DOMAIN_NAME]" at bounding box center [784, 526] width 159 height 20
click at [828, 536] on div "[DOMAIN_NAME][EMAIL_ADDRESS][PERSON_NAME][PERSON_NAME][DOMAIN_NAME]" at bounding box center [784, 526] width 159 height 27
click at [828, 522] on input "[DOMAIN_NAME][EMAIL_ADDRESS][PERSON_NAME][PERSON_NAME][DOMAIN_NAME]" at bounding box center [784, 526] width 159 height 20
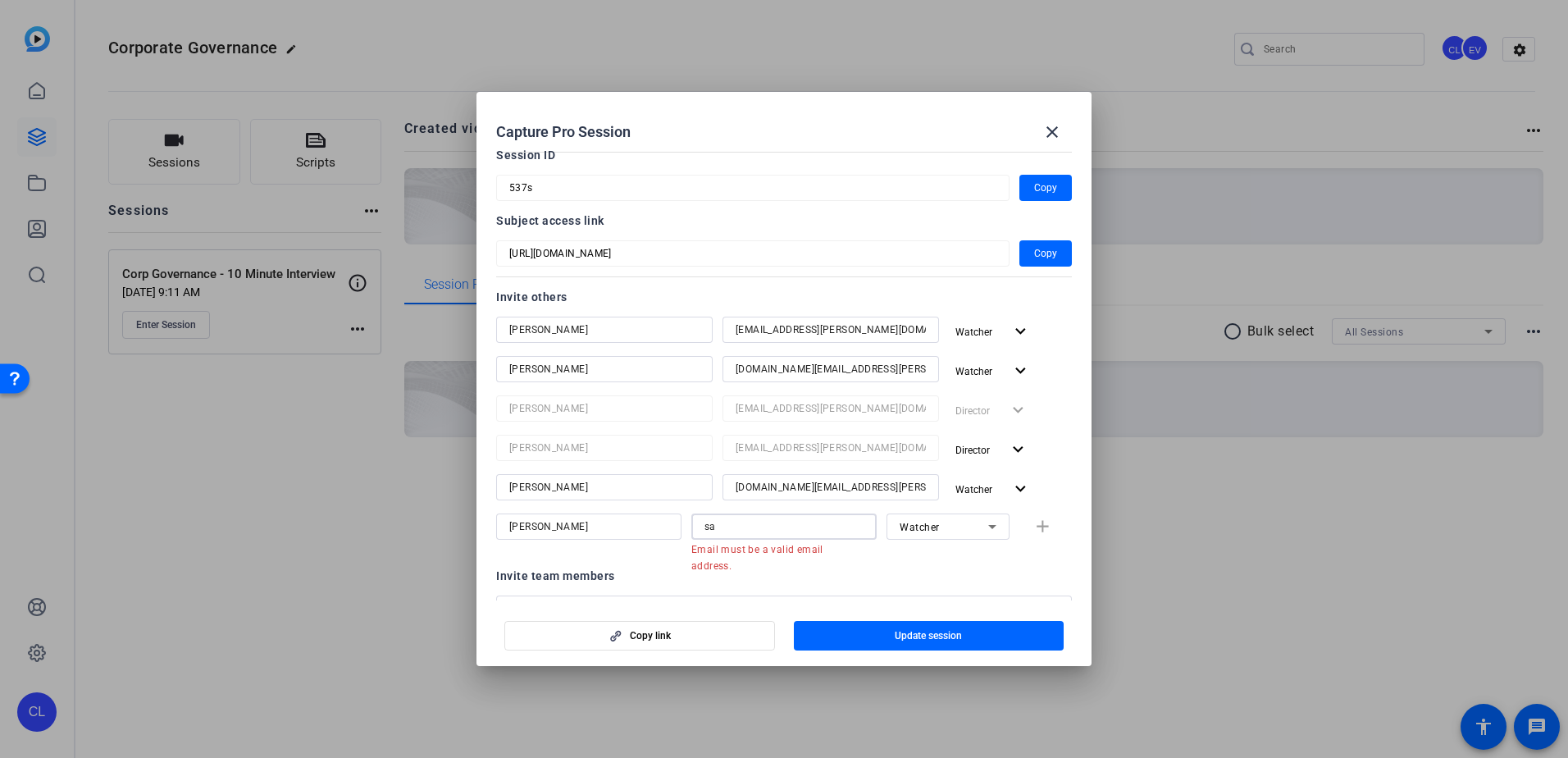
type input "s"
drag, startPoint x: 853, startPoint y: 484, endPoint x: 721, endPoint y: 488, distance: 132.1
click at [722, 488] on div "[DOMAIN_NAME][EMAIL_ADDRESS][PERSON_NAME][PERSON_NAME][DOMAIN_NAME]" at bounding box center [830, 487] width 217 height 27
click at [742, 480] on input at bounding box center [830, 487] width 190 height 20
click at [742, 480] on input "k" at bounding box center [830, 487] width 190 height 20
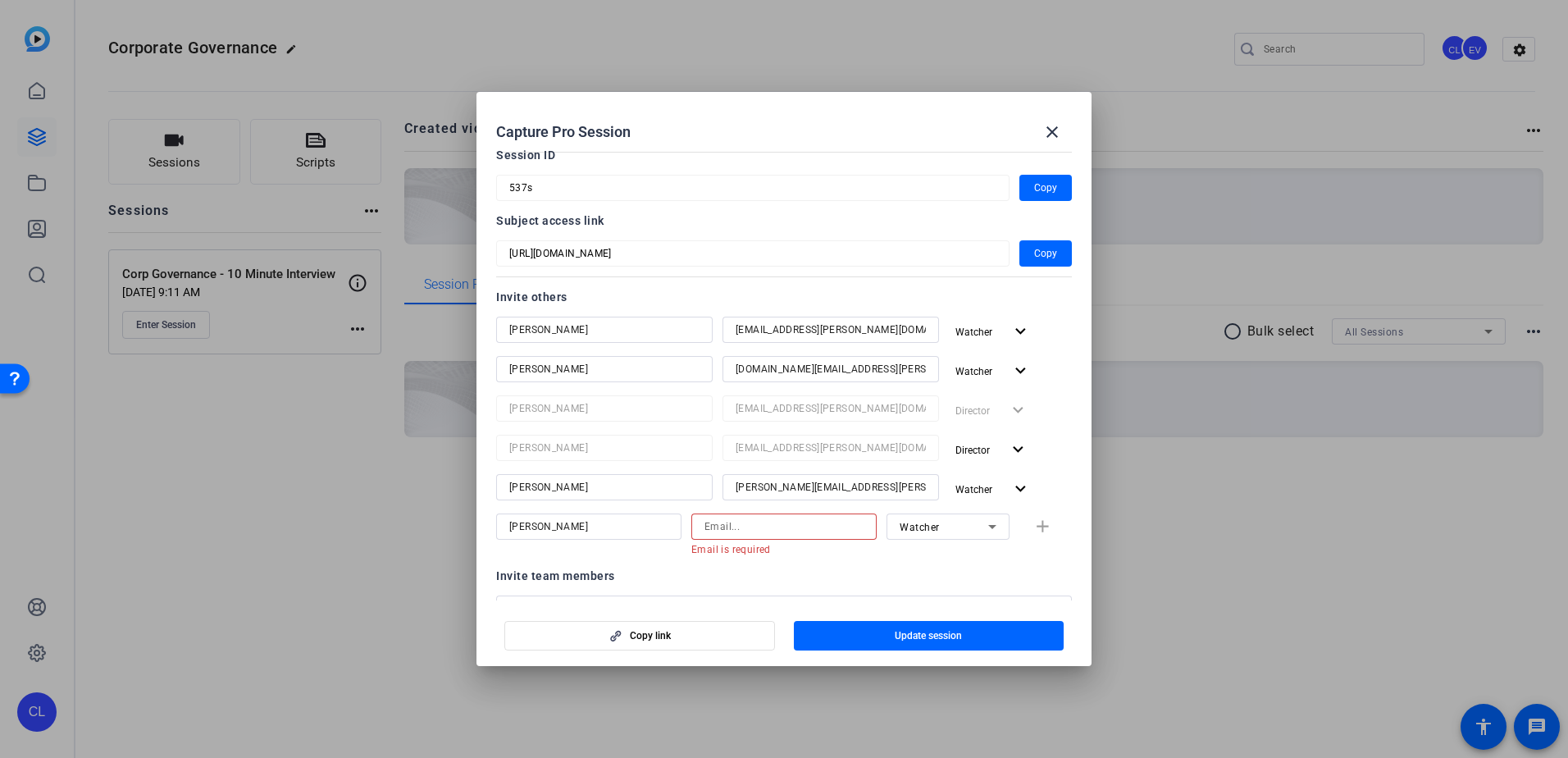
click at [844, 532] on input at bounding box center [784, 526] width 159 height 20
click at [839, 554] on mat-error "Email is required" at bounding box center [777, 549] width 172 height 18
click at [809, 522] on input at bounding box center [784, 526] width 159 height 20
drag, startPoint x: 833, startPoint y: 526, endPoint x: 722, endPoint y: 527, distance: 111.0
click at [722, 527] on input "[DOMAIN_NAME][EMAIL_ADDRESS][PERSON_NAME][PERSON_NAME][DOMAIN_NAME]" at bounding box center [784, 526] width 159 height 20
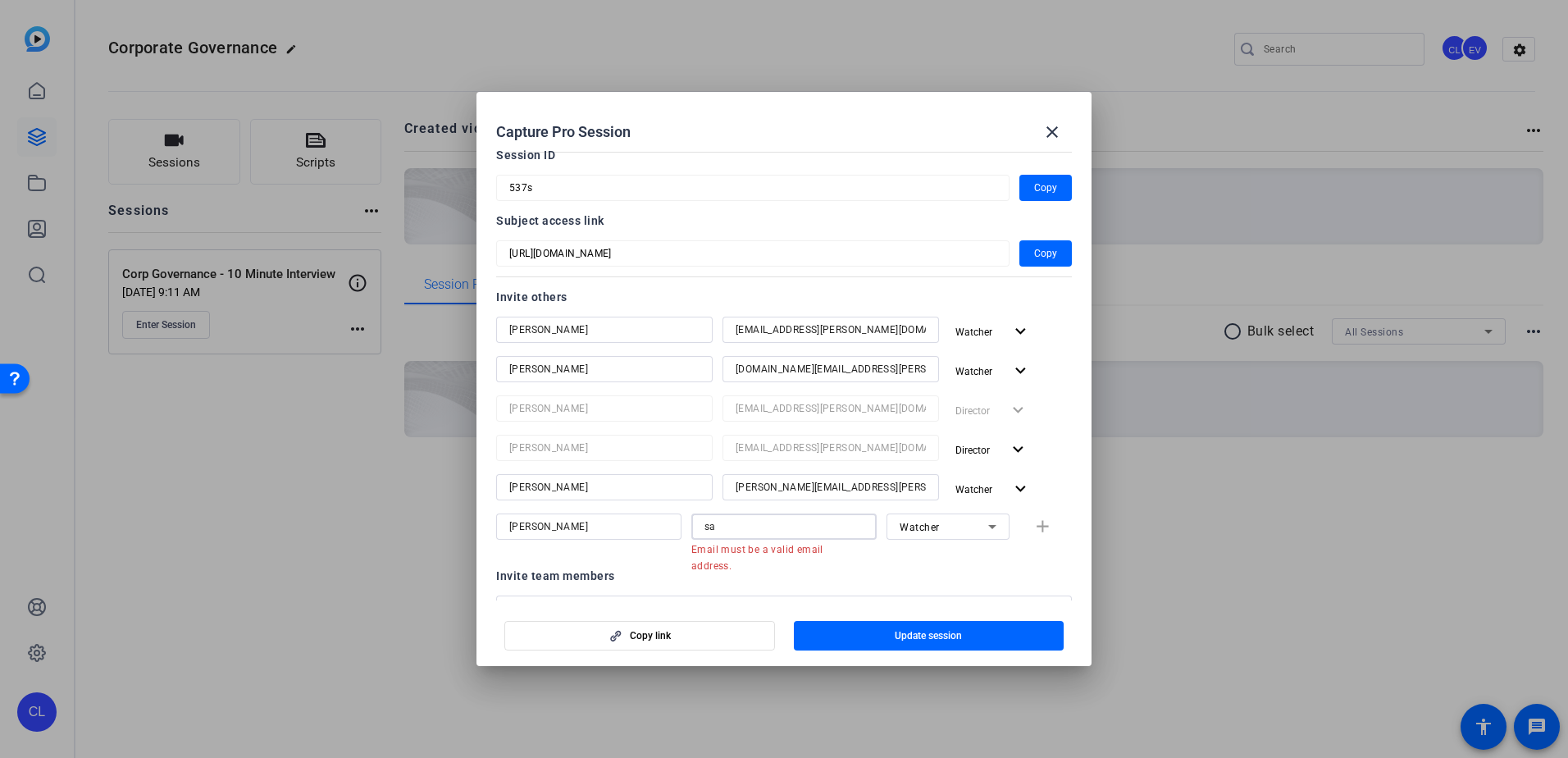
type input "s"
type input "[EMAIL_ADDRESS][PERSON_NAME][DOMAIN_NAME]"
click at [1061, 555] on div "Invite team members" at bounding box center [784, 560] width 575 height 20
click at [986, 632] on span "button" at bounding box center [928, 635] width 271 height 39
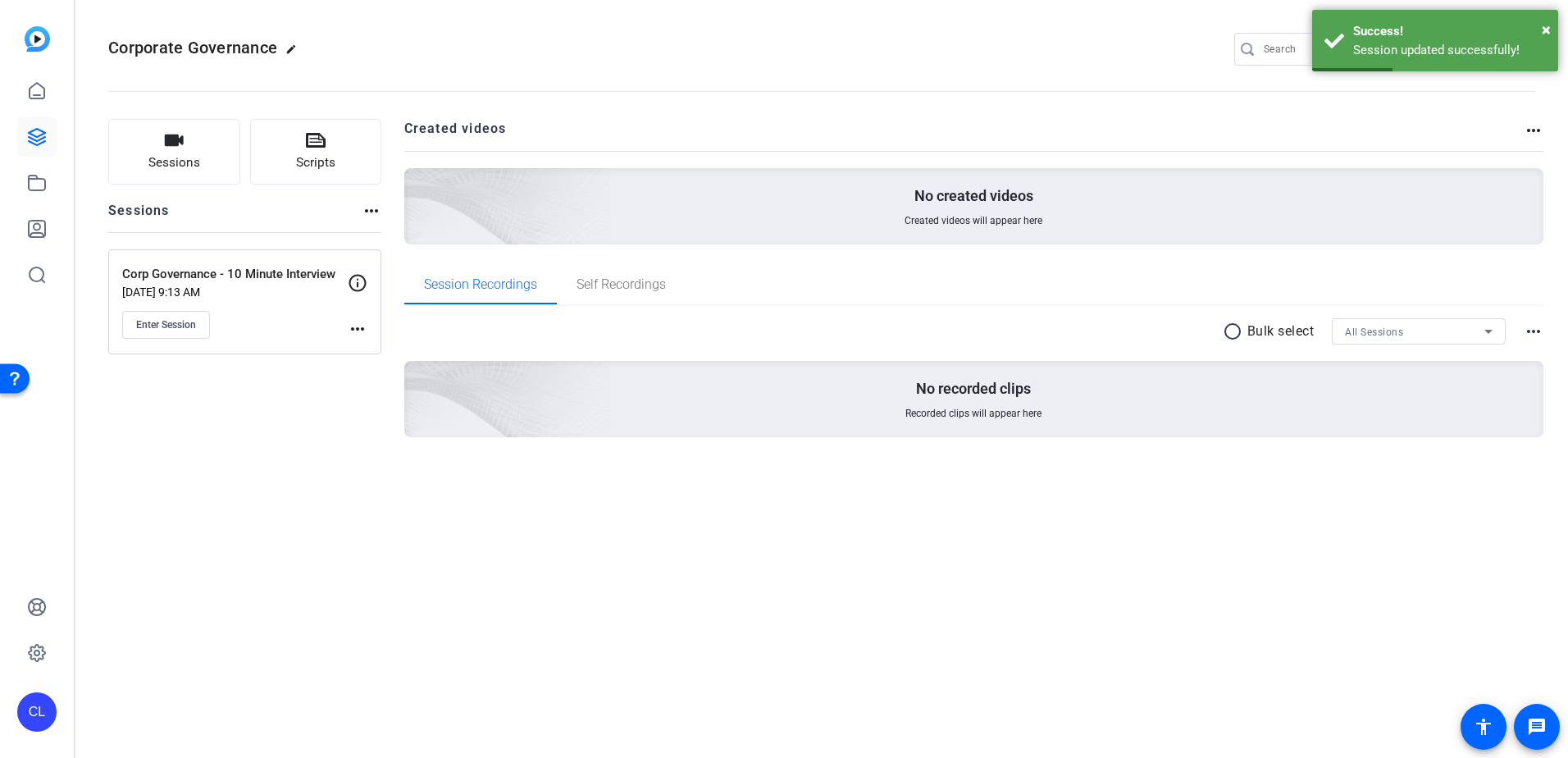
click at [358, 334] on mat-icon "more_horiz" at bounding box center [357, 329] width 20 height 20
click at [371, 351] on span "Edit Session" at bounding box center [398, 353] width 75 height 20
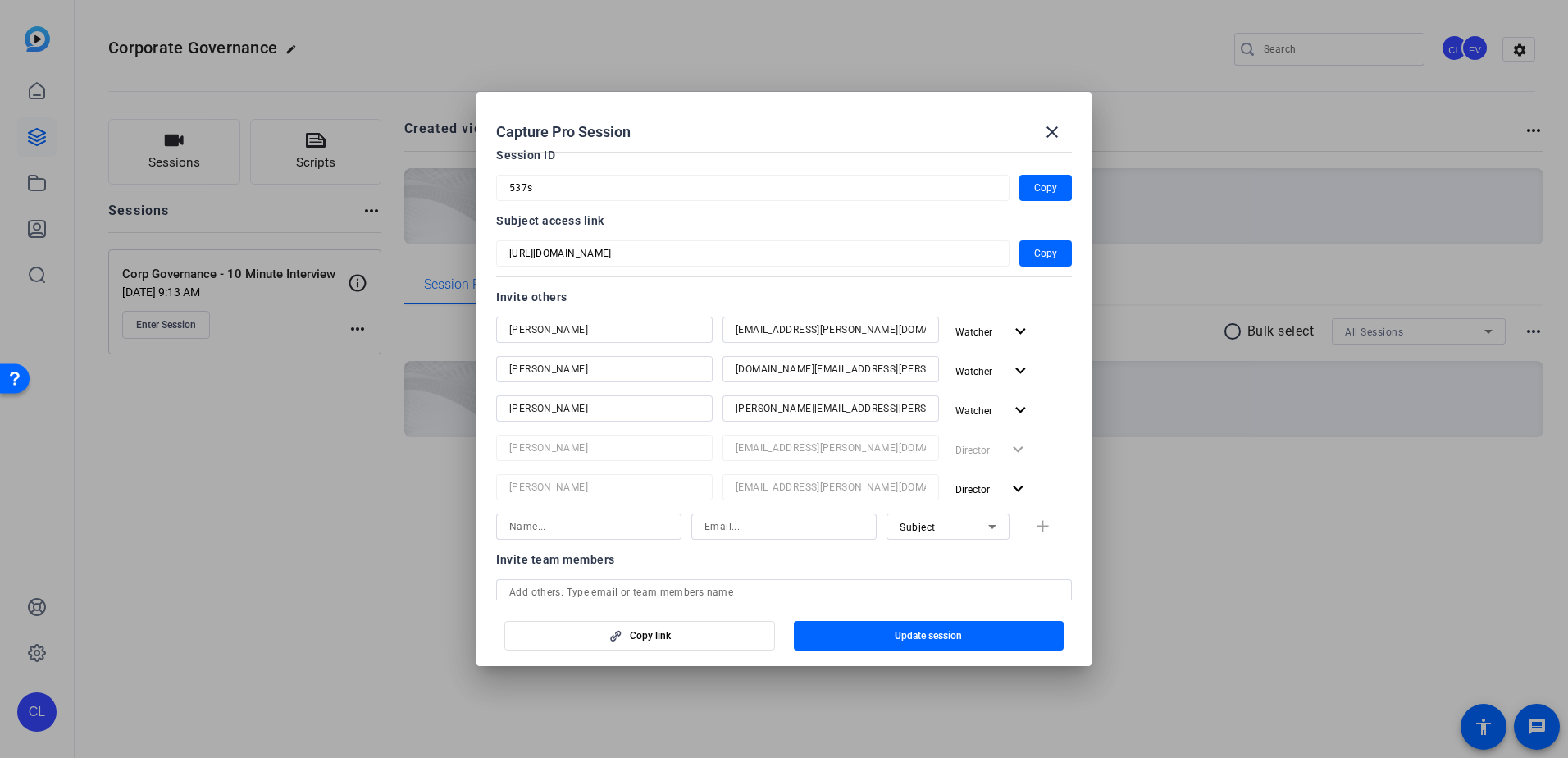
scroll to position [164, 0]
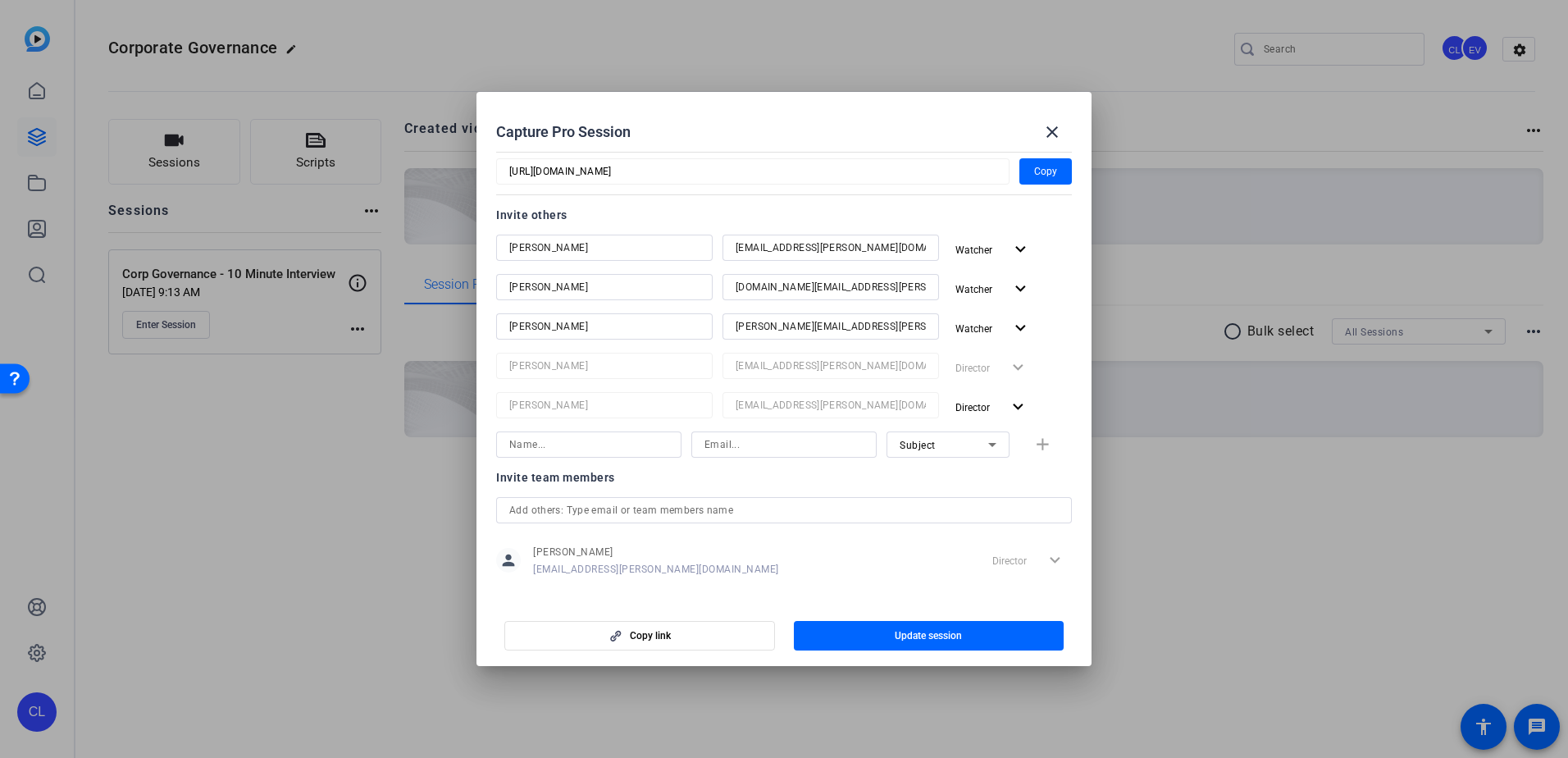
click at [651, 450] on input at bounding box center [588, 445] width 159 height 20
type input "[PERSON_NAME]"
type input "[EMAIL_ADDRESS][PERSON_NAME][DOMAIN_NAME]"
click at [989, 441] on icon at bounding box center [993, 445] width 20 height 20
click at [970, 499] on mat-option "Watcher" at bounding box center [940, 504] width 123 height 27
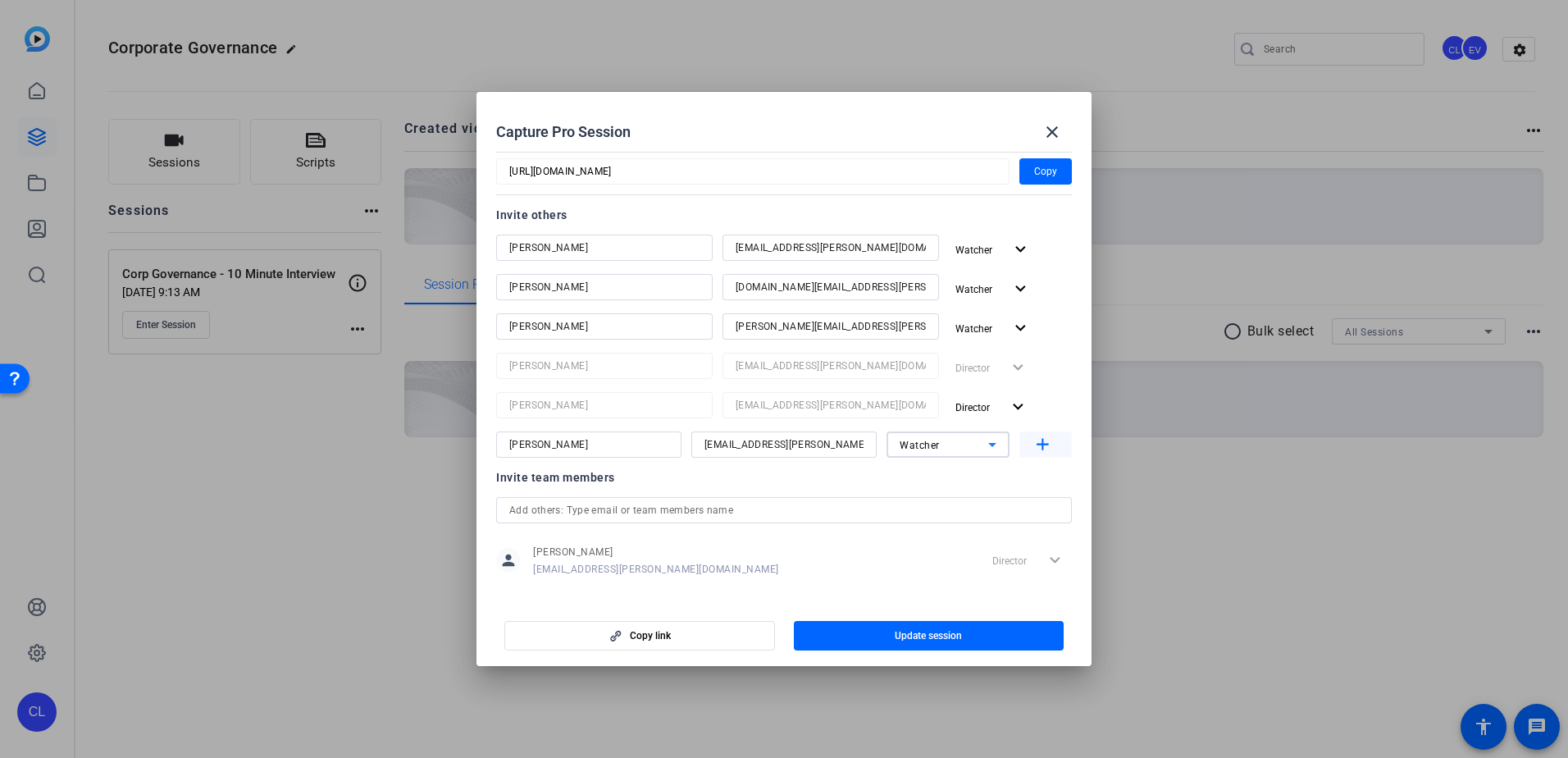
click at [1040, 441] on mat-icon "add" at bounding box center [1043, 445] width 21 height 21
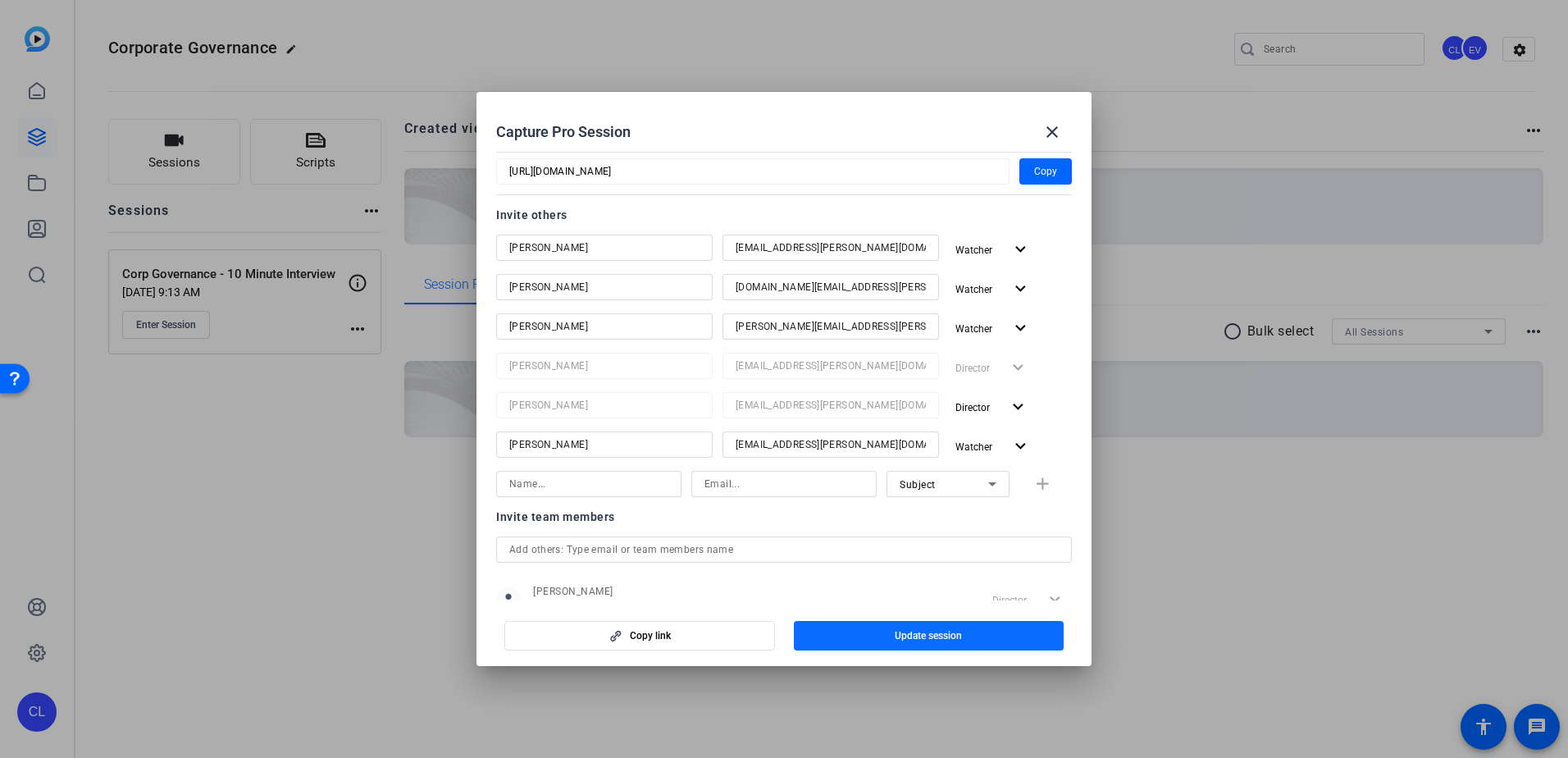
click at [898, 632] on span "Update session" at bounding box center [928, 636] width 67 height 13
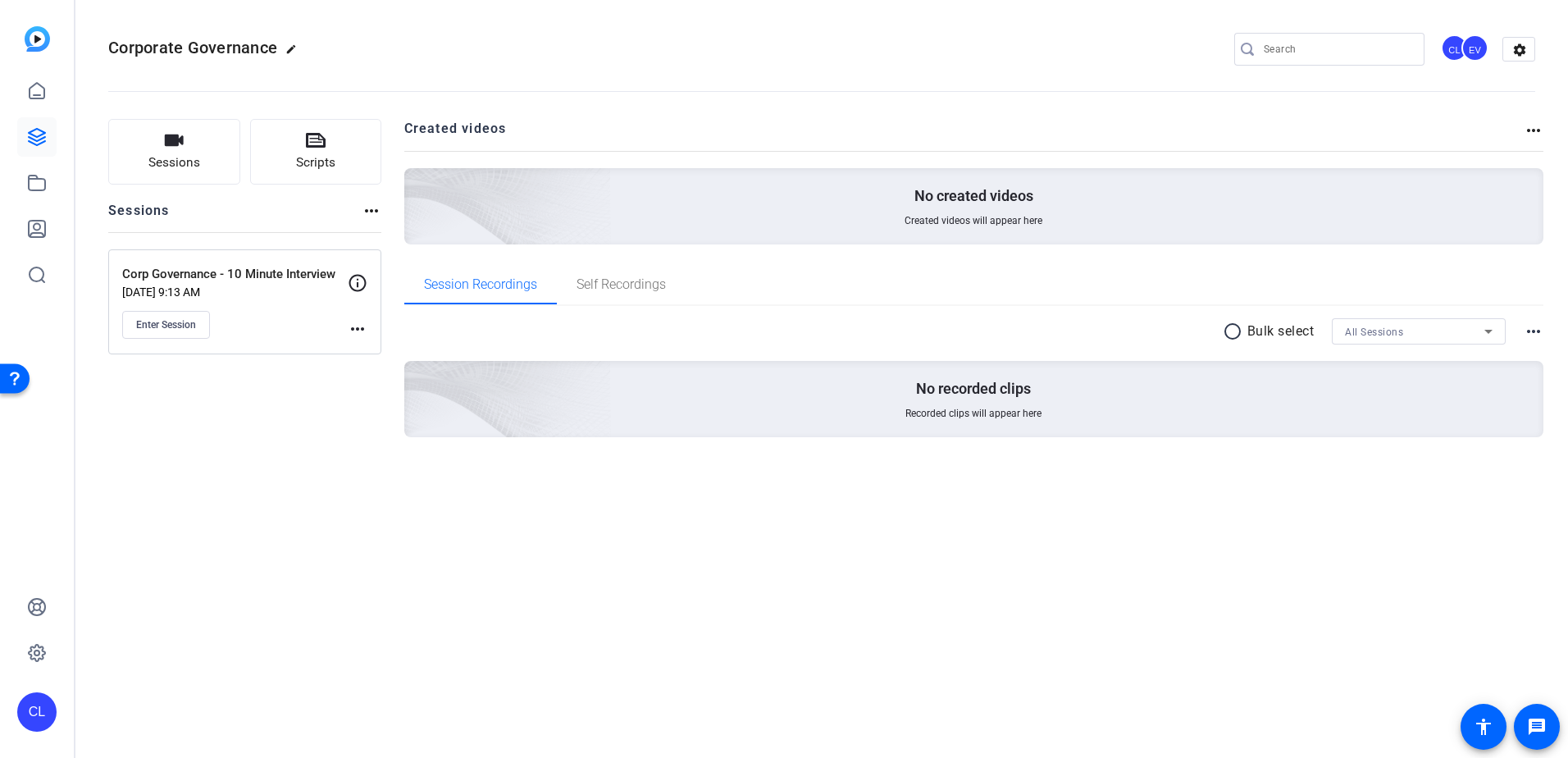
click at [362, 332] on mat-icon "more_horiz" at bounding box center [357, 329] width 20 height 20
click at [366, 347] on span "Edit Session" at bounding box center [398, 353] width 75 height 20
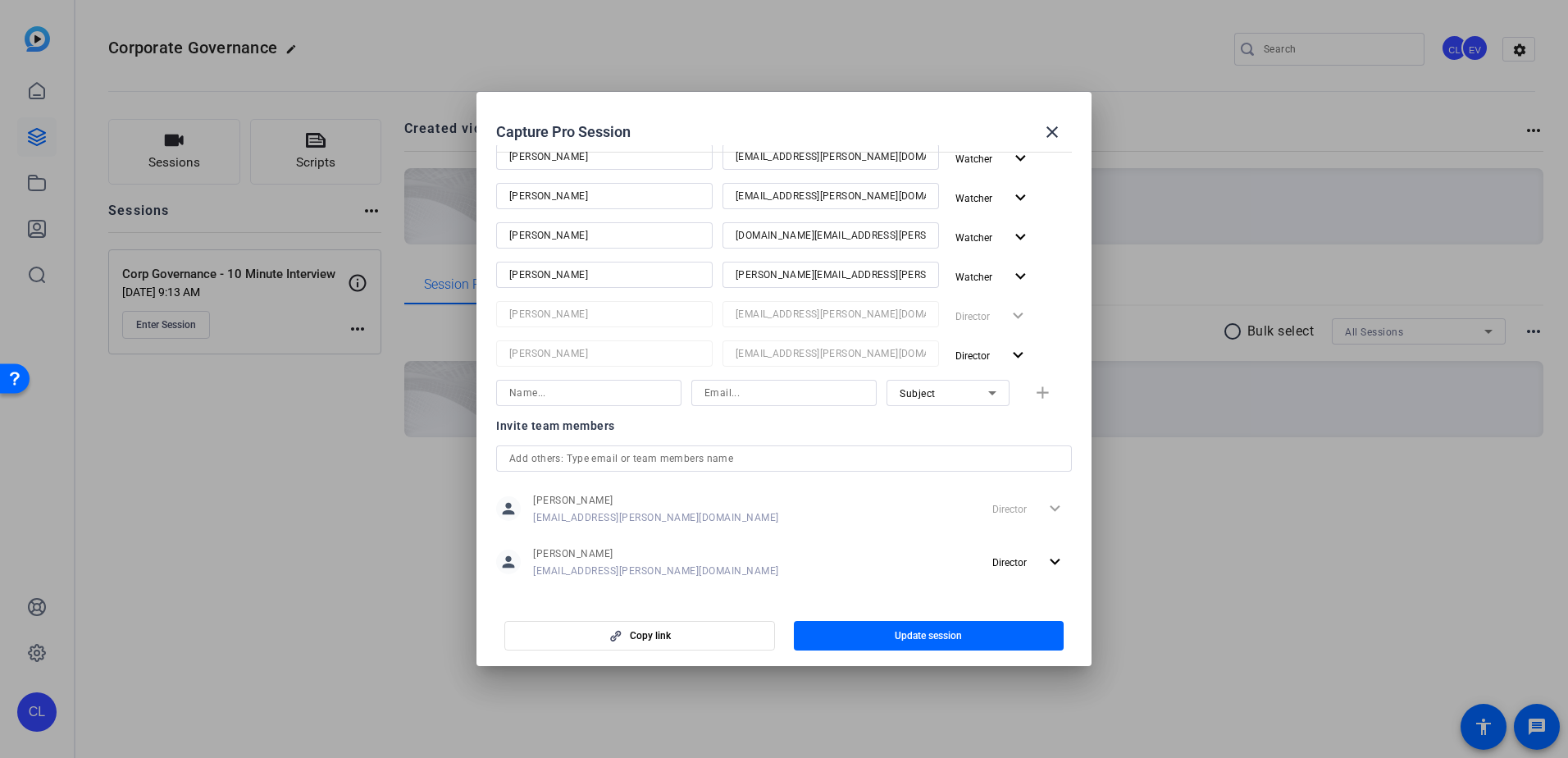
scroll to position [272, 0]
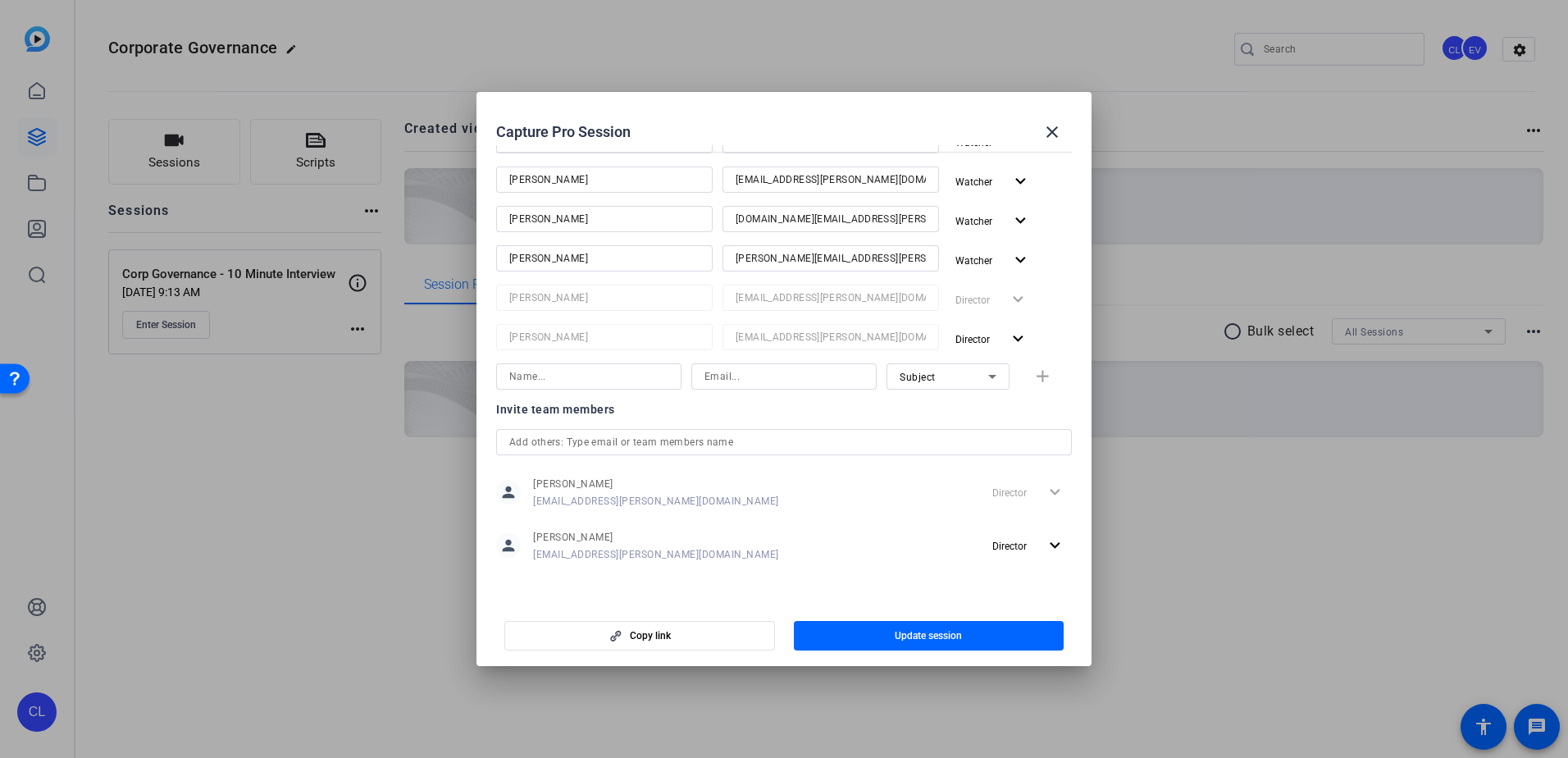
click at [1178, 522] on div at bounding box center [784, 379] width 1568 height 758
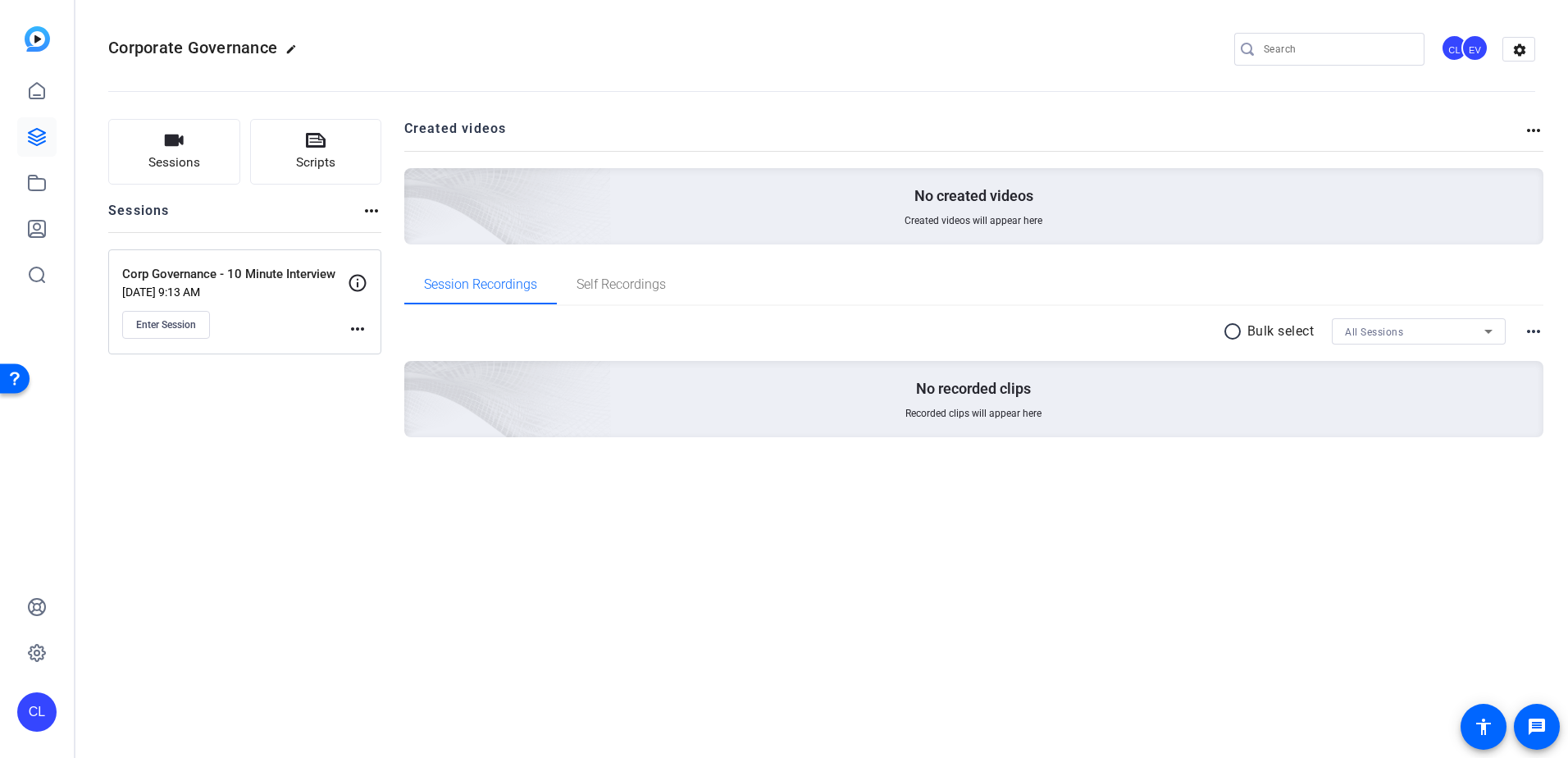
click at [358, 330] on mat-icon "more_horiz" at bounding box center [357, 329] width 20 height 20
click at [366, 348] on span "Edit Session" at bounding box center [398, 353] width 75 height 20
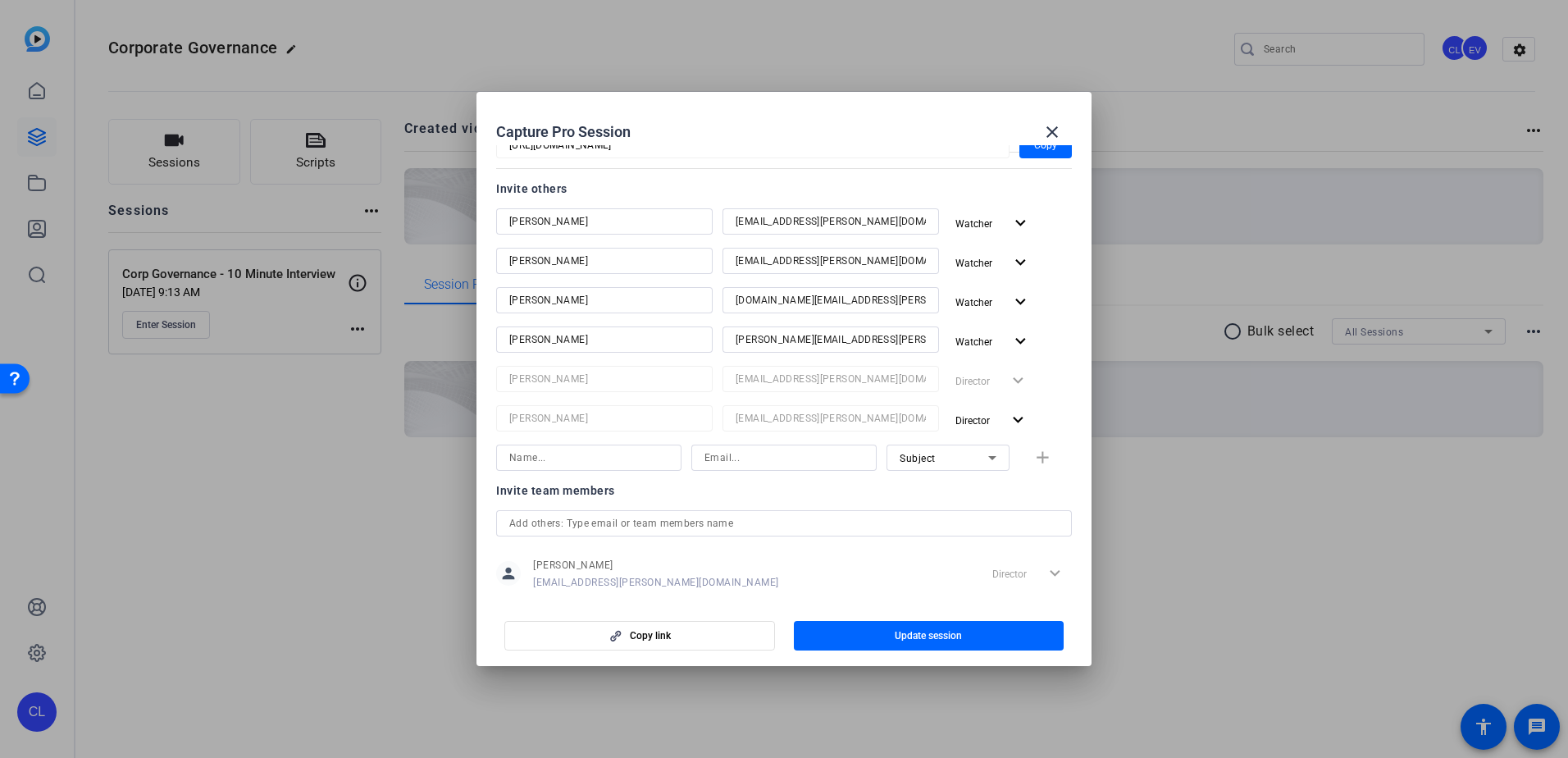
scroll to position [246, 0]
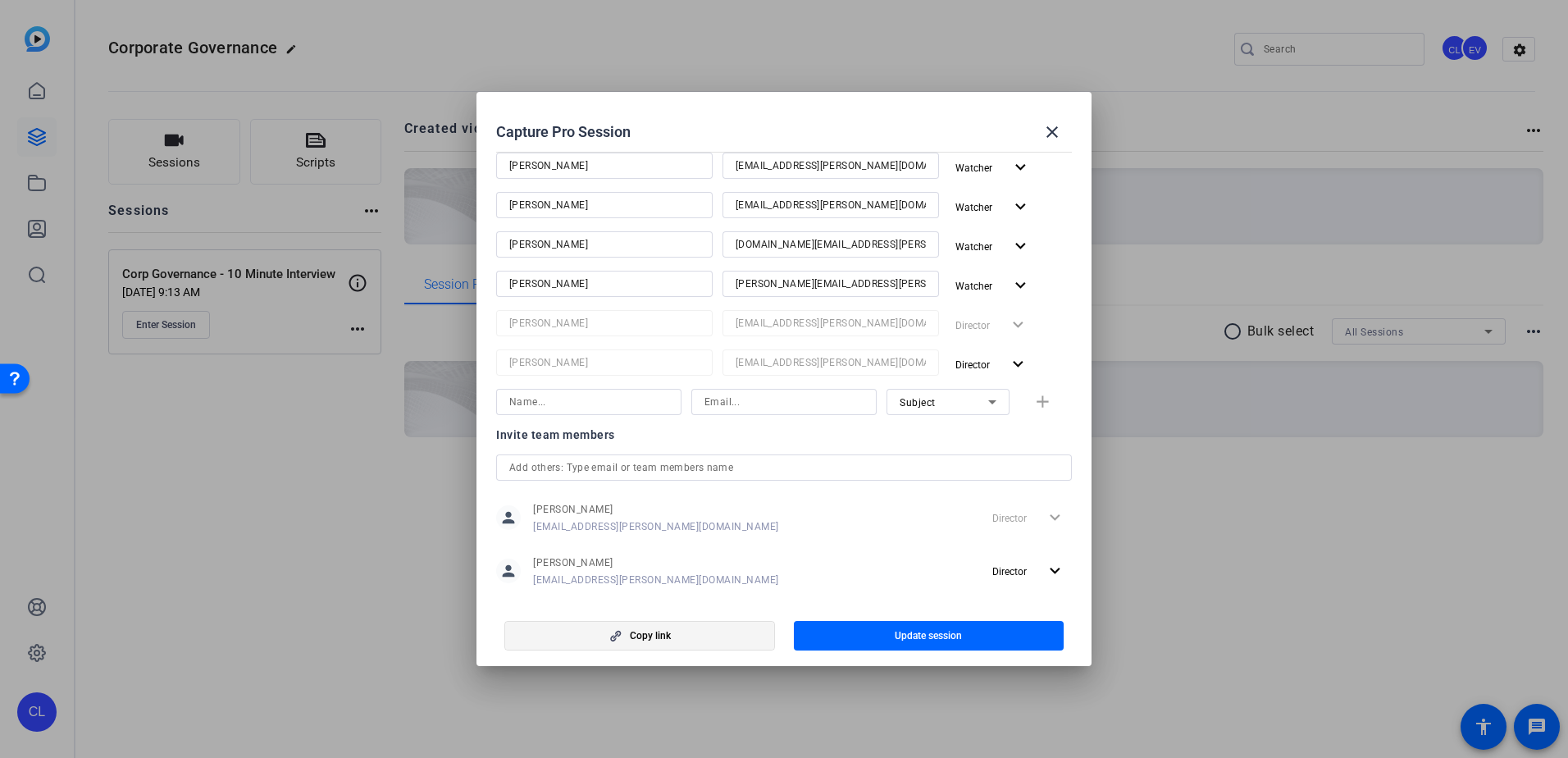
click at [671, 623] on span "button" at bounding box center [640, 635] width 269 height 39
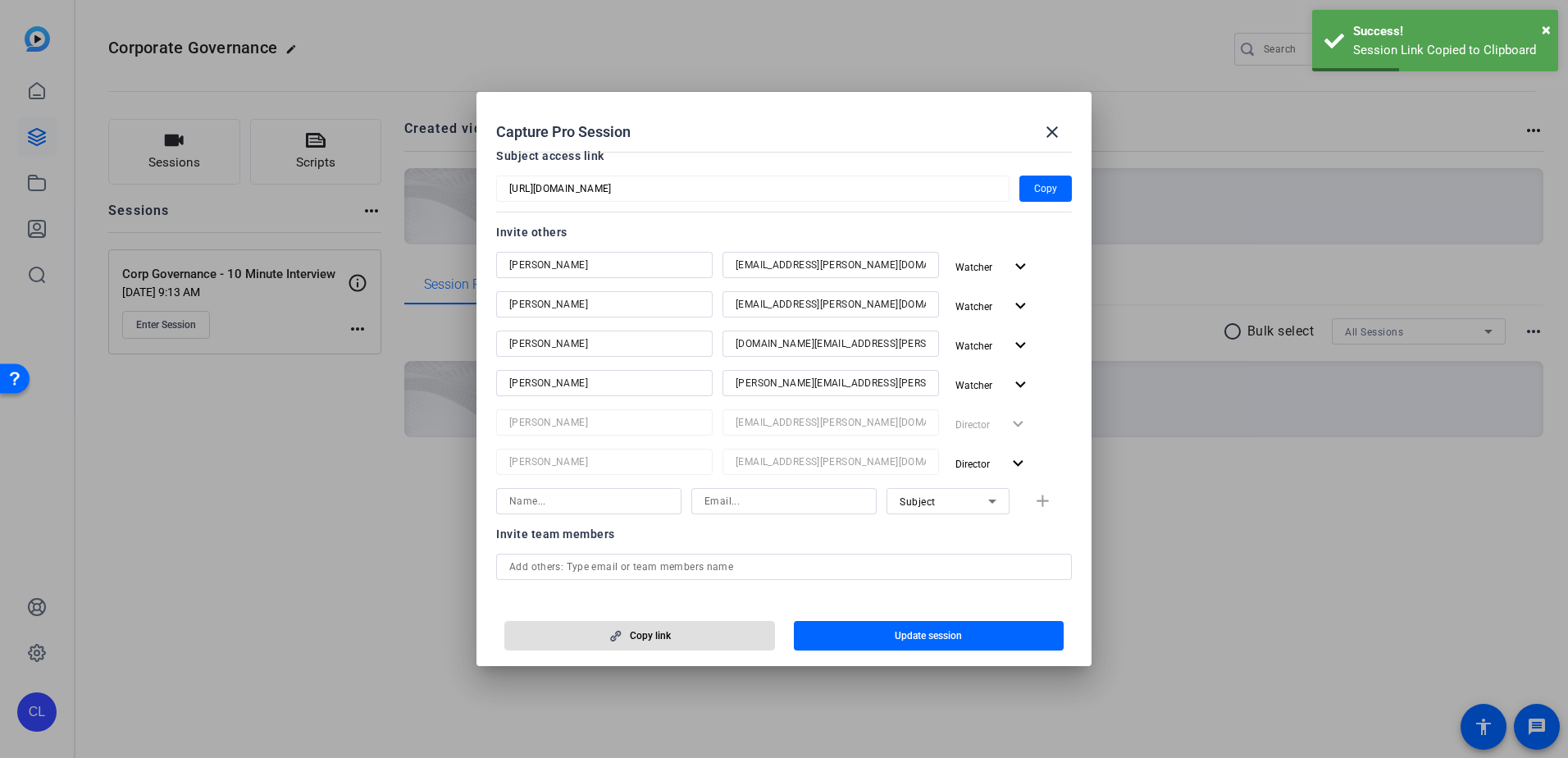
scroll to position [0, 0]
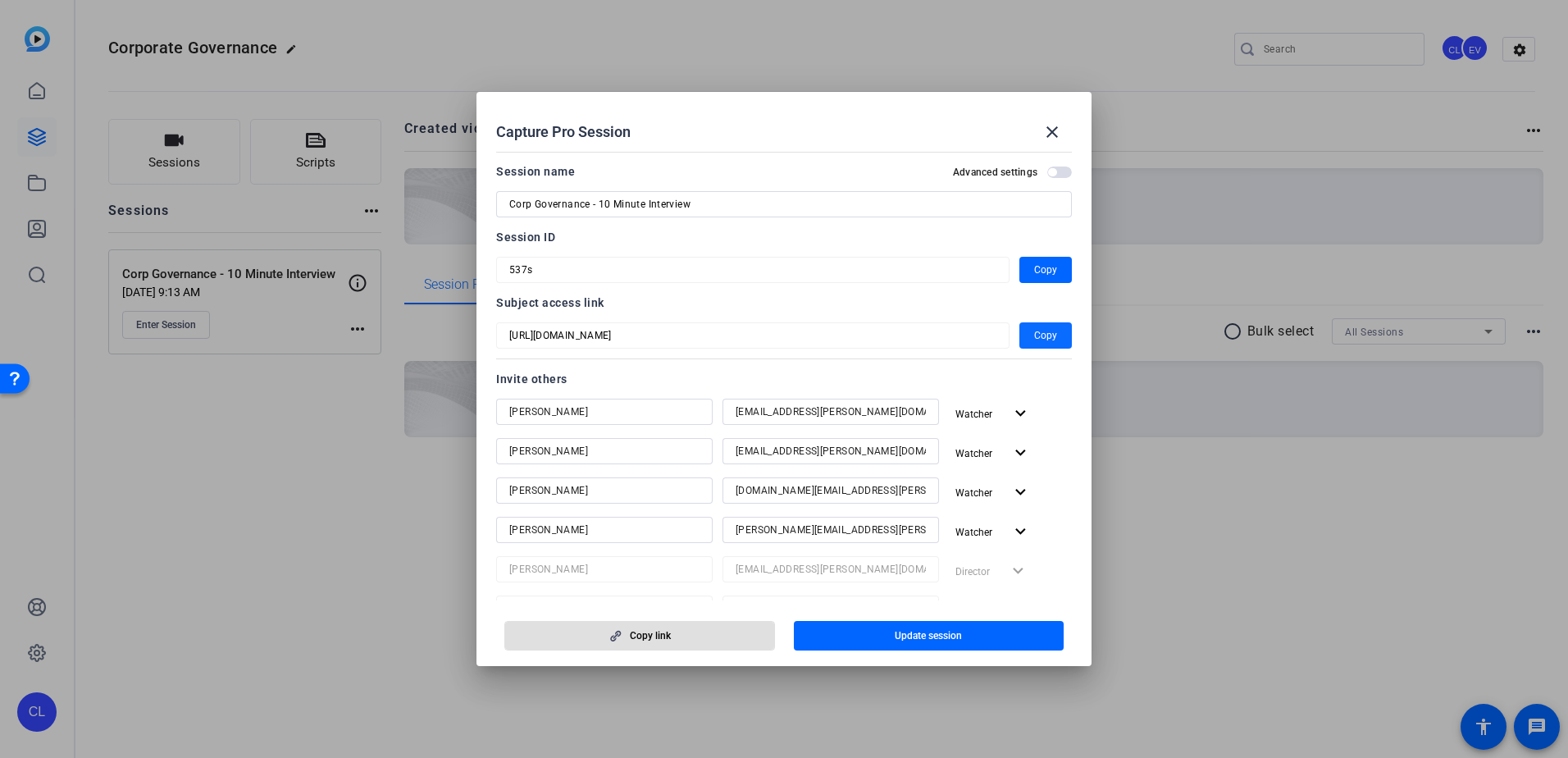
click at [1034, 332] on span "Copy" at bounding box center [1046, 336] width 23 height 20
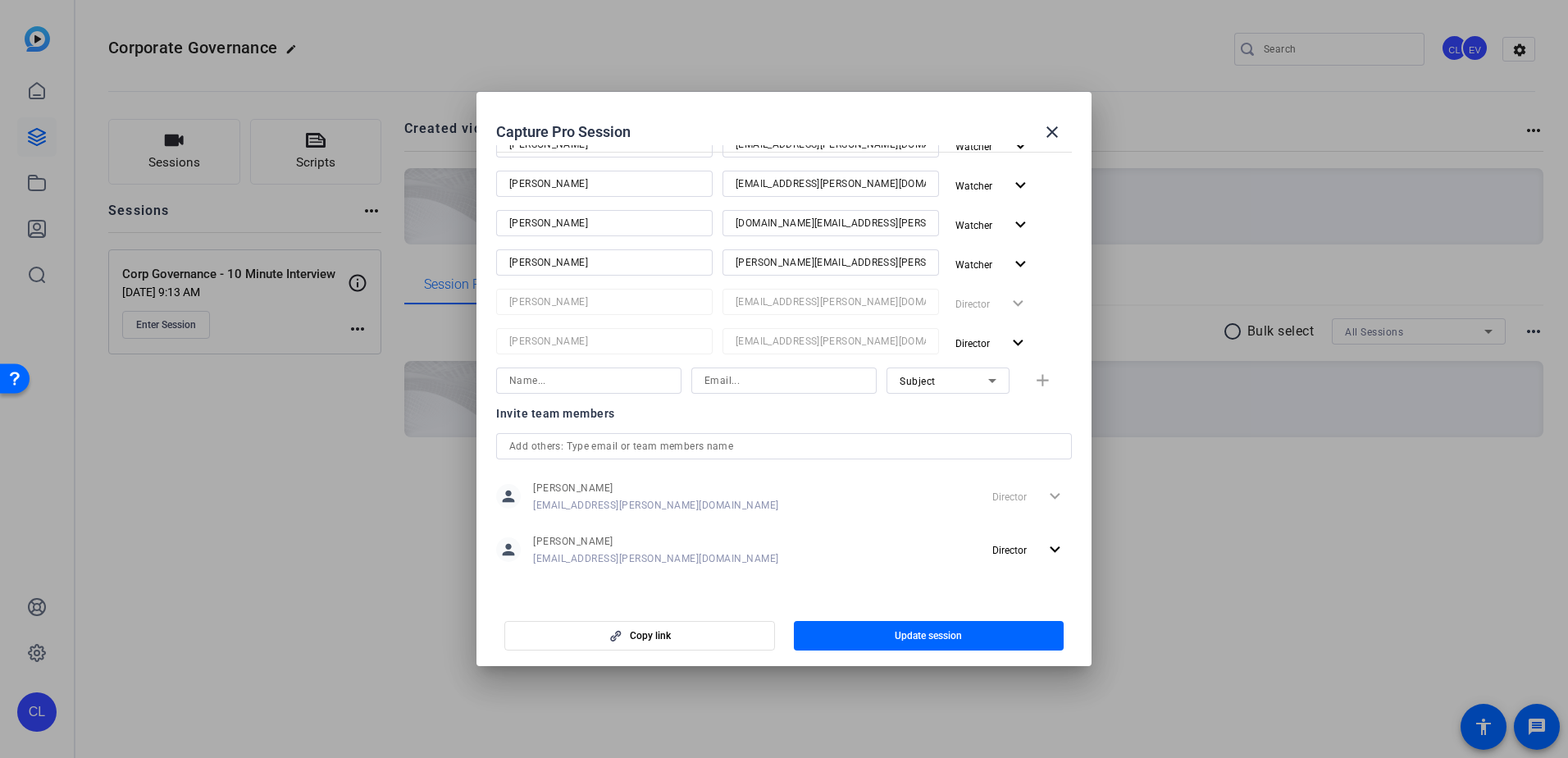
scroll to position [272, 0]
click at [659, 630] on span "Copy link" at bounding box center [650, 636] width 41 height 13
click at [1048, 123] on mat-icon "close" at bounding box center [1053, 132] width 20 height 20
